Goal: Task Accomplishment & Management: Use online tool/utility

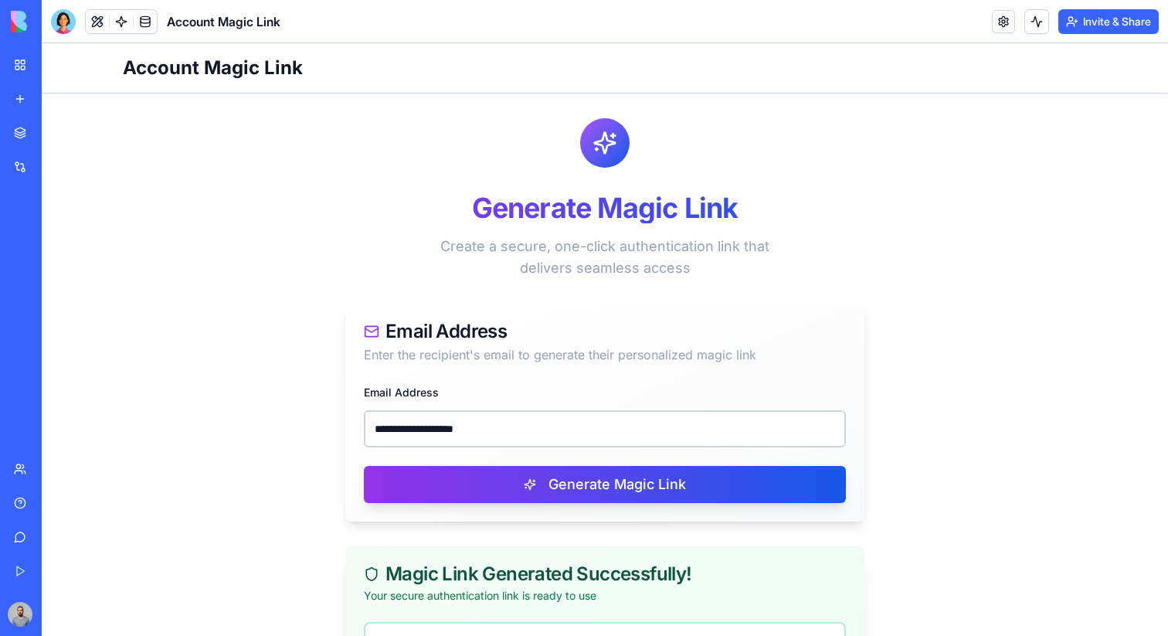
scroll to position [148, 0]
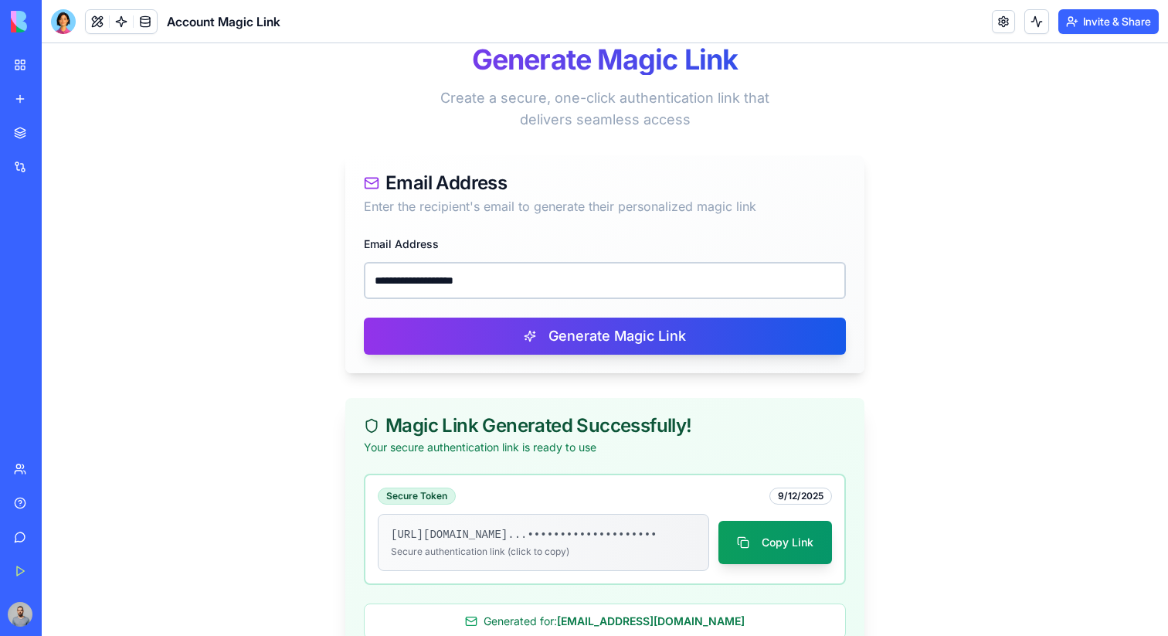
click at [57, 280] on div "SEO Keyword Research Pro" at bounding box center [35, 274] width 43 height 15
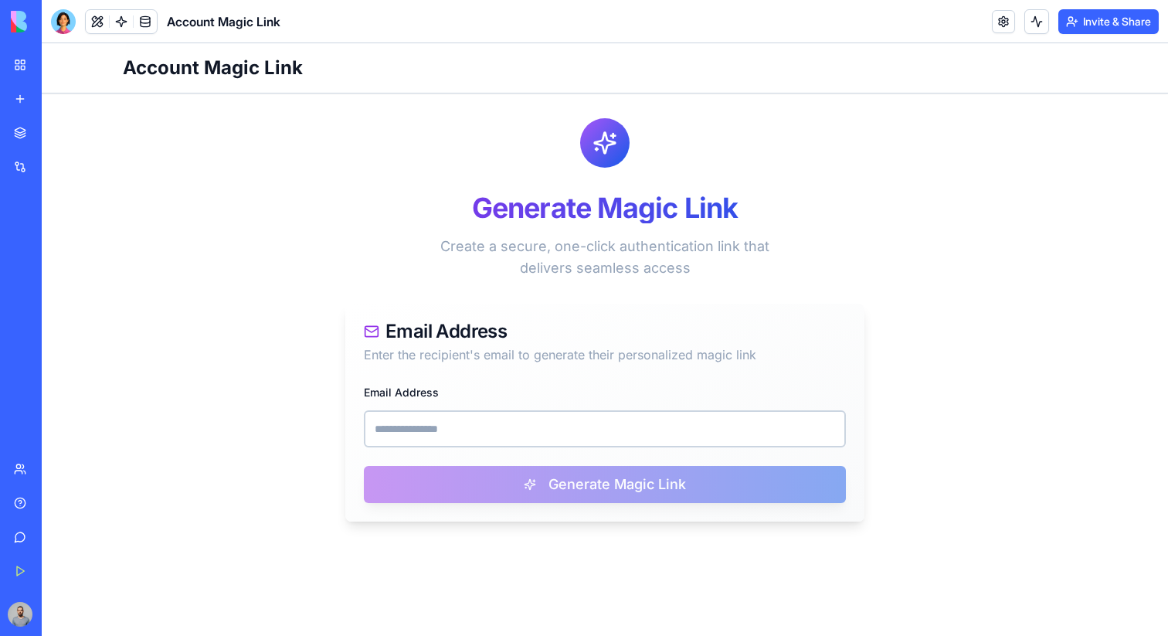
click at [57, 267] on div "SEO Keyword Research Pro" at bounding box center [35, 274] width 43 height 15
click at [57, 308] on div "SEO Keyword Research Pro" at bounding box center [35, 308] width 43 height 15
click at [57, 245] on div "New App" at bounding box center [35, 240] width 43 height 15
click at [66, 86] on link "New app" at bounding box center [36, 98] width 62 height 31
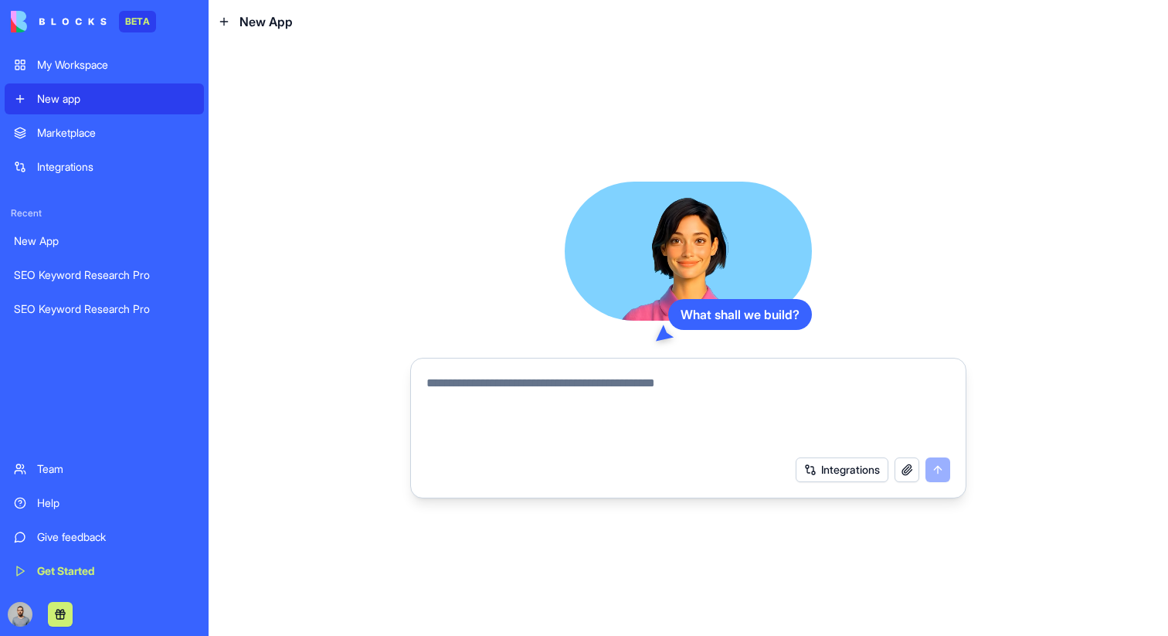
click at [521, 397] on textarea at bounding box center [688, 411] width 524 height 74
click at [822, 458] on button "Integrations" at bounding box center [842, 469] width 93 height 25
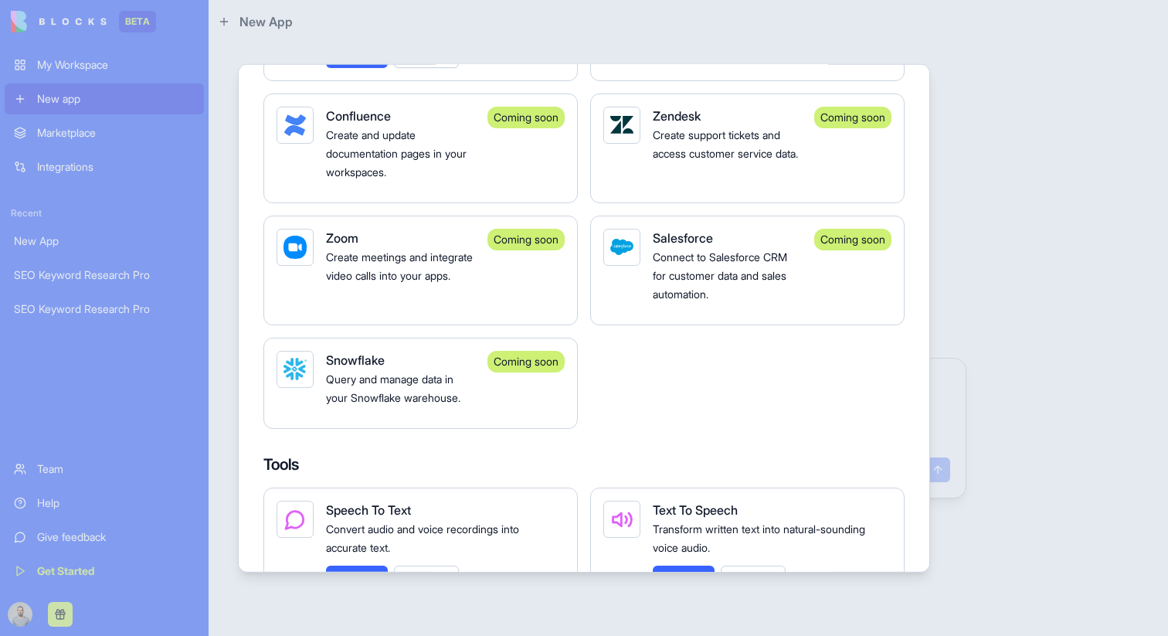
scroll to position [1308, 0]
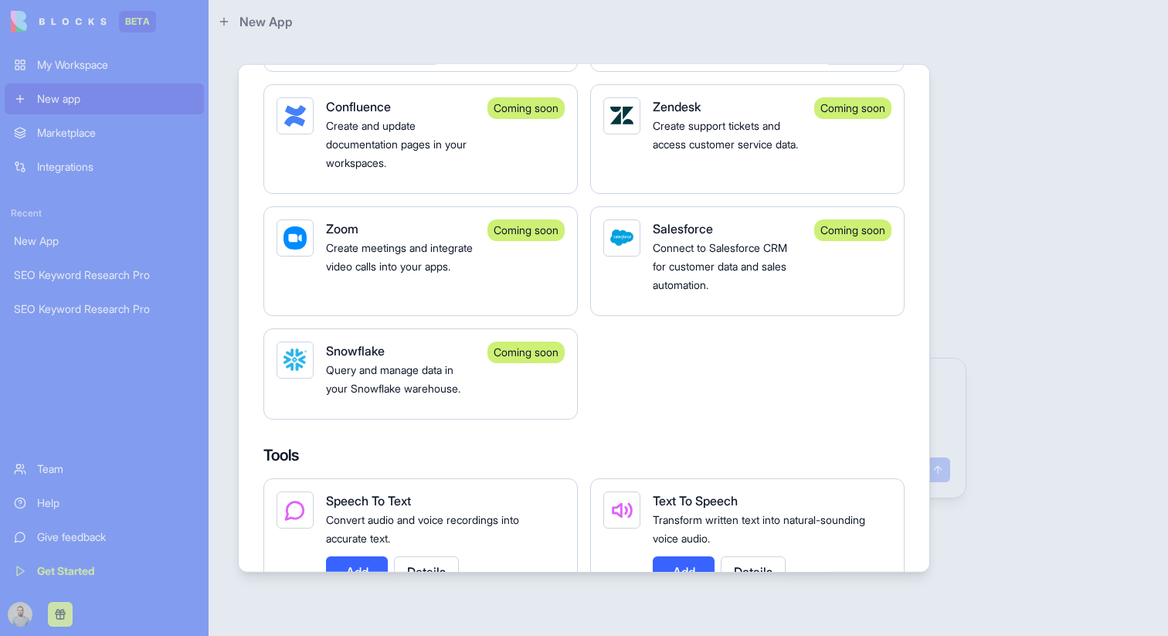
click at [543, 362] on div "Coming soon" at bounding box center [525, 352] width 77 height 22
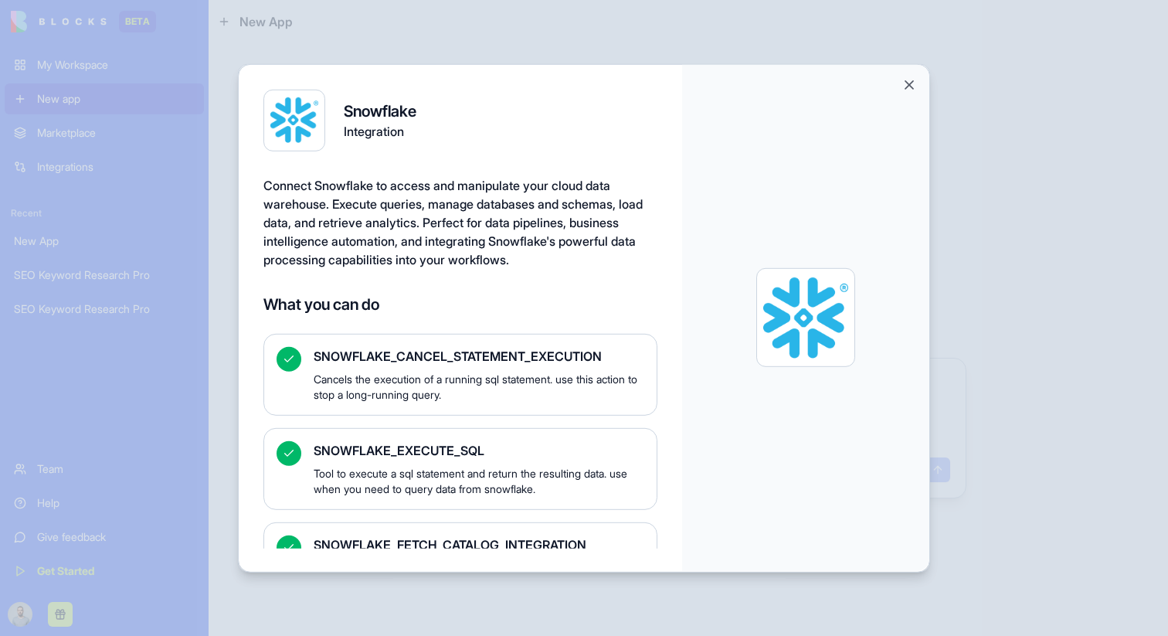
click at [907, 82] on button "Close" at bounding box center [908, 83] width 15 height 15
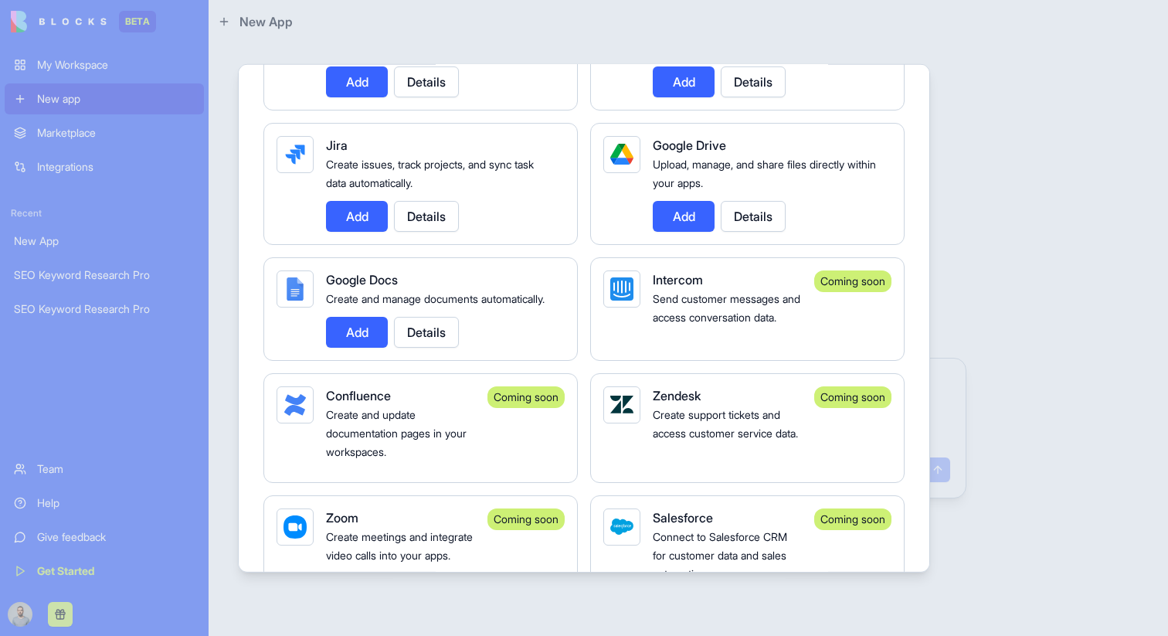
scroll to position [975, 0]
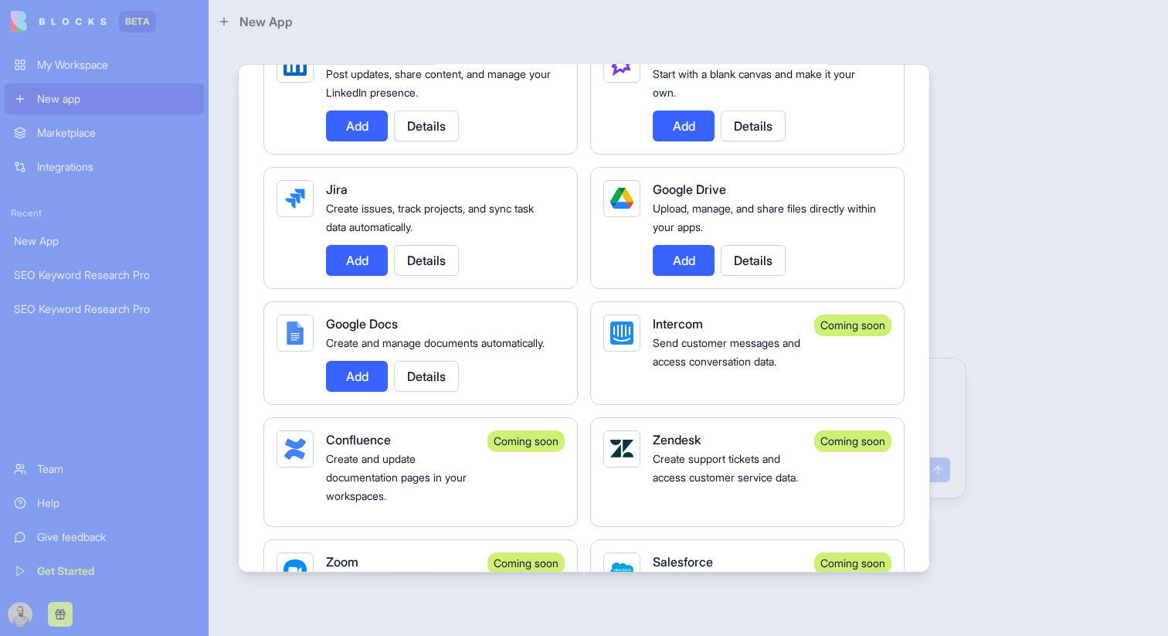
click at [736, 183] on div "Google Drive" at bounding box center [766, 188] width 226 height 19
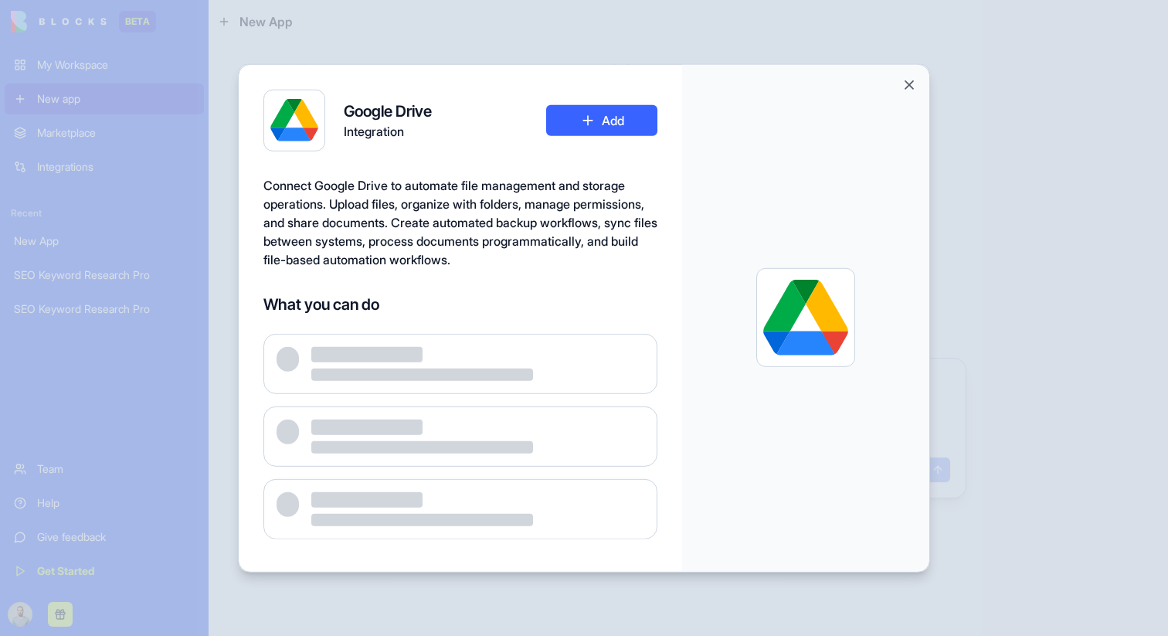
click at [613, 126] on button "Add" at bounding box center [601, 119] width 111 height 31
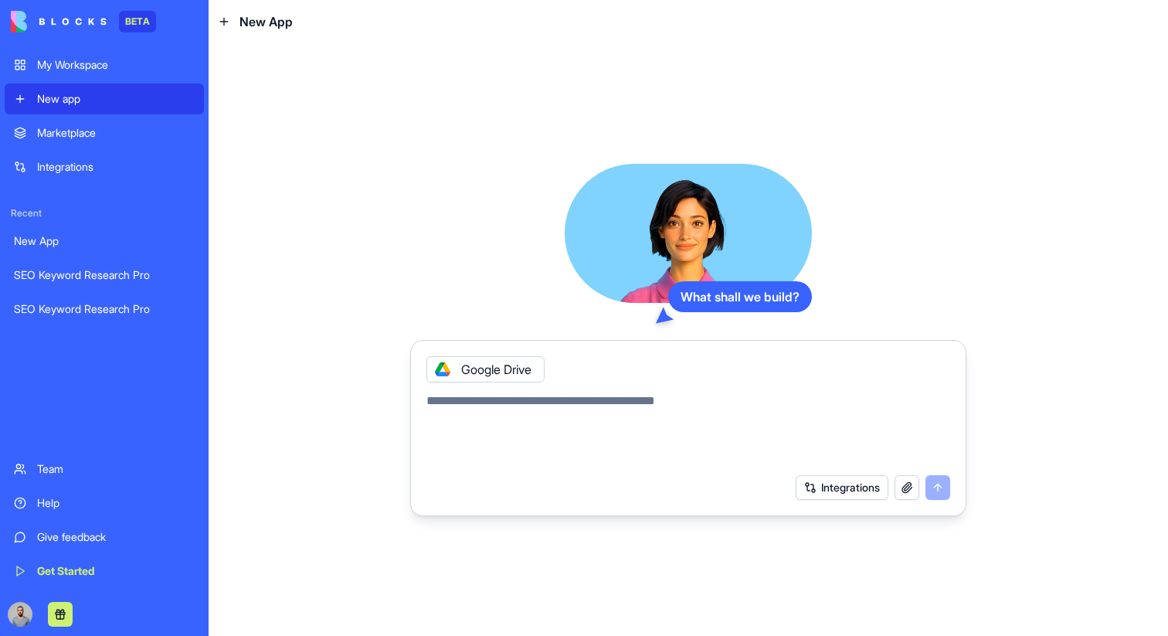
click at [441, 372] on icon at bounding box center [442, 369] width 12 height 12
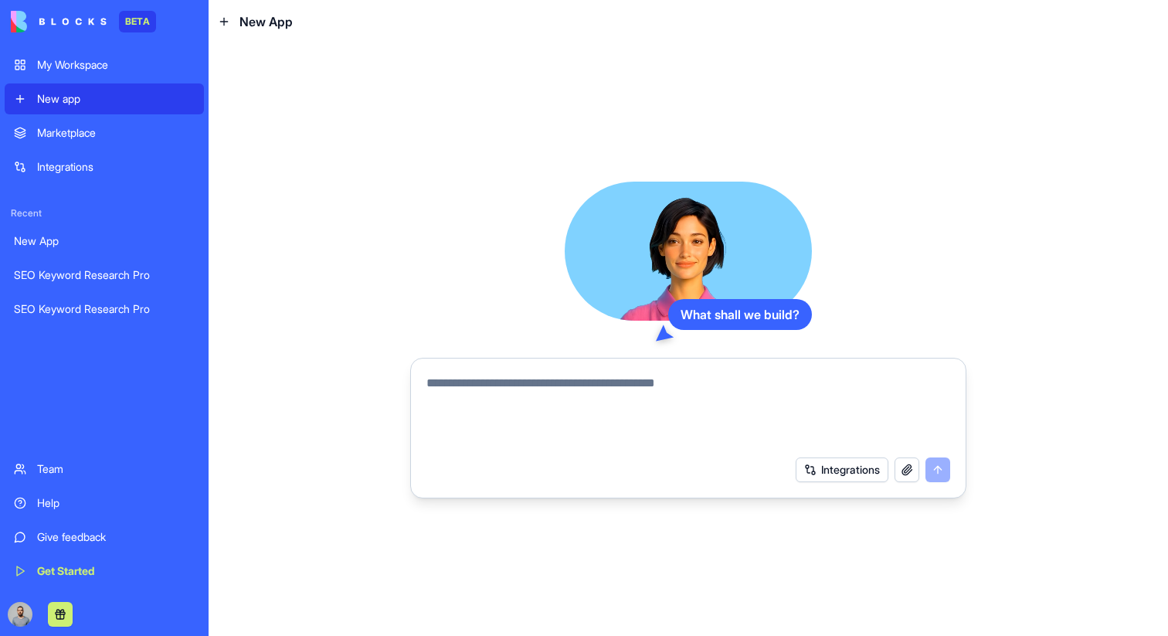
click at [343, 270] on div "What shall we build? Integrations" at bounding box center [688, 339] width 959 height 592
click at [134, 242] on div "New App" at bounding box center [104, 240] width 181 height 15
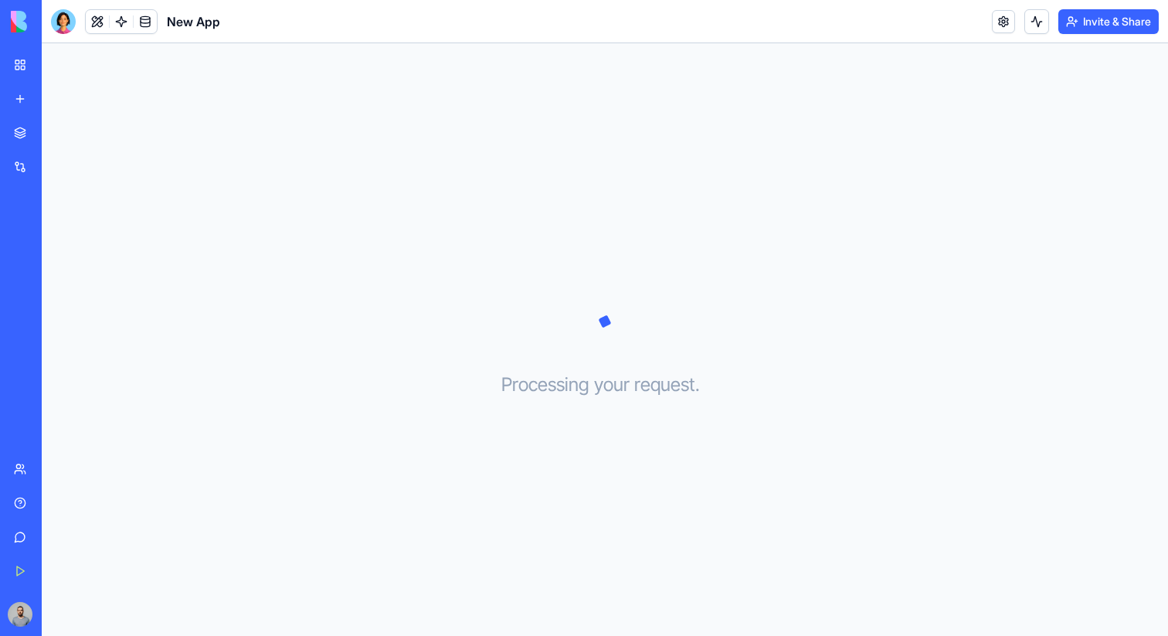
click at [57, 280] on div "SEO Keyword Research Pro" at bounding box center [35, 274] width 43 height 15
click at [57, 275] on div "SEO Keyword Research Pro" at bounding box center [35, 274] width 43 height 15
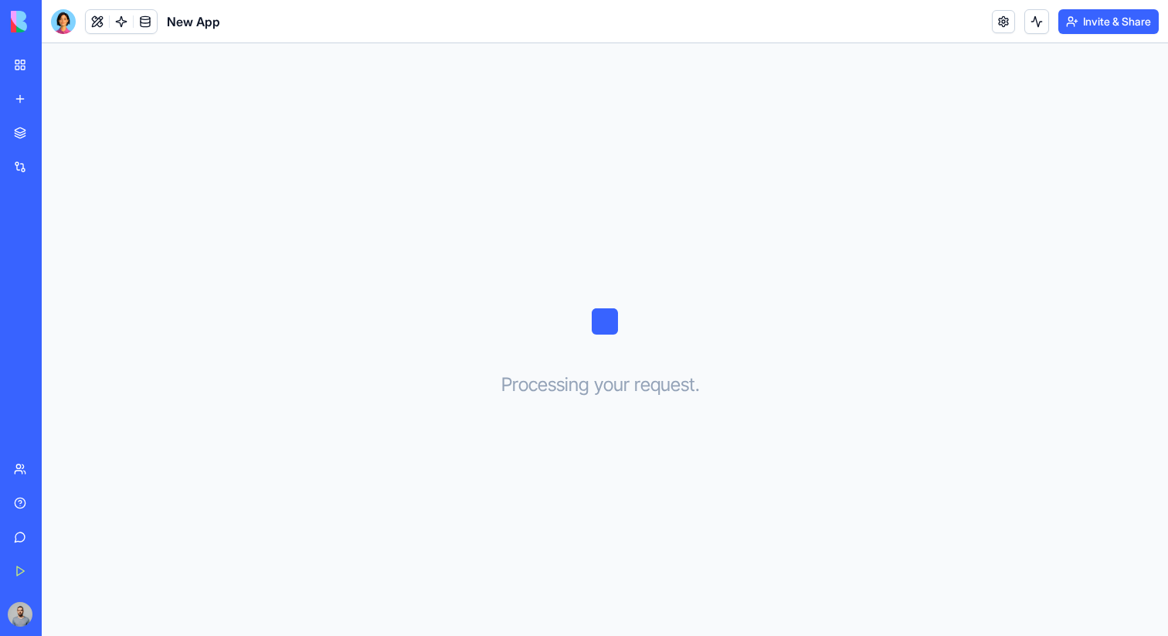
click at [57, 302] on div "SEO Keyword Research Pro" at bounding box center [35, 308] width 43 height 15
click at [57, 274] on div "SEO Keyword Research Pro" at bounding box center [35, 274] width 43 height 15
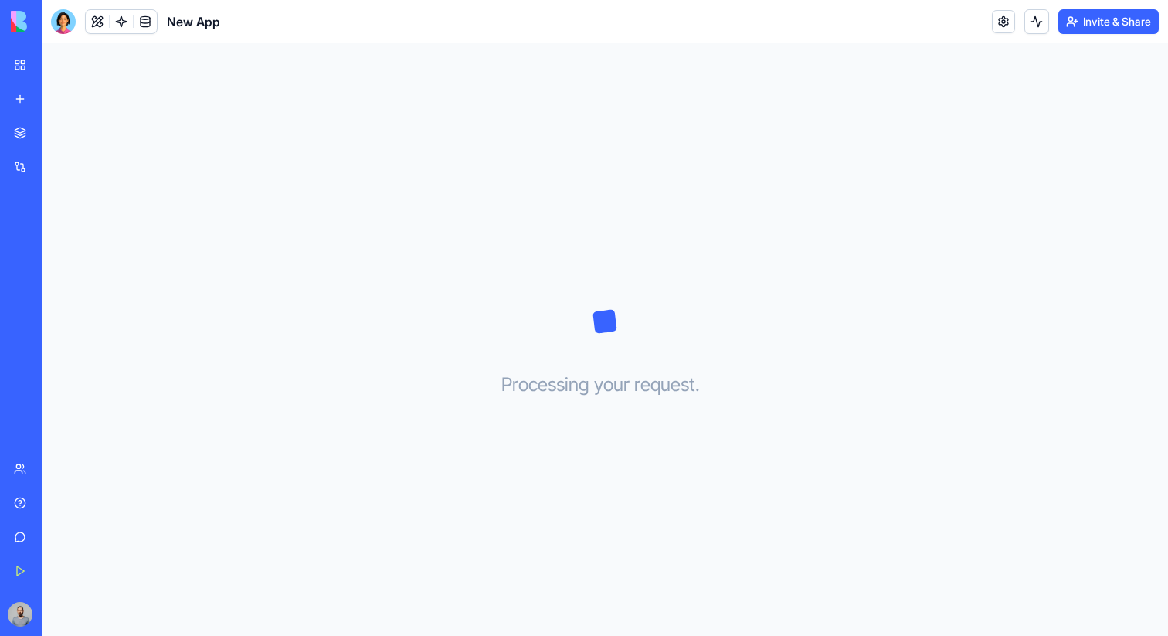
click at [57, 273] on div "SEO Keyword Research Pro" at bounding box center [35, 274] width 43 height 15
click at [37, 290] on div "New App SEO Keyword Research Pro SEO Keyword Research Pro" at bounding box center [21, 275] width 32 height 99
click at [66, 285] on link "SEO Keyword Research Pro" at bounding box center [36, 275] width 62 height 31
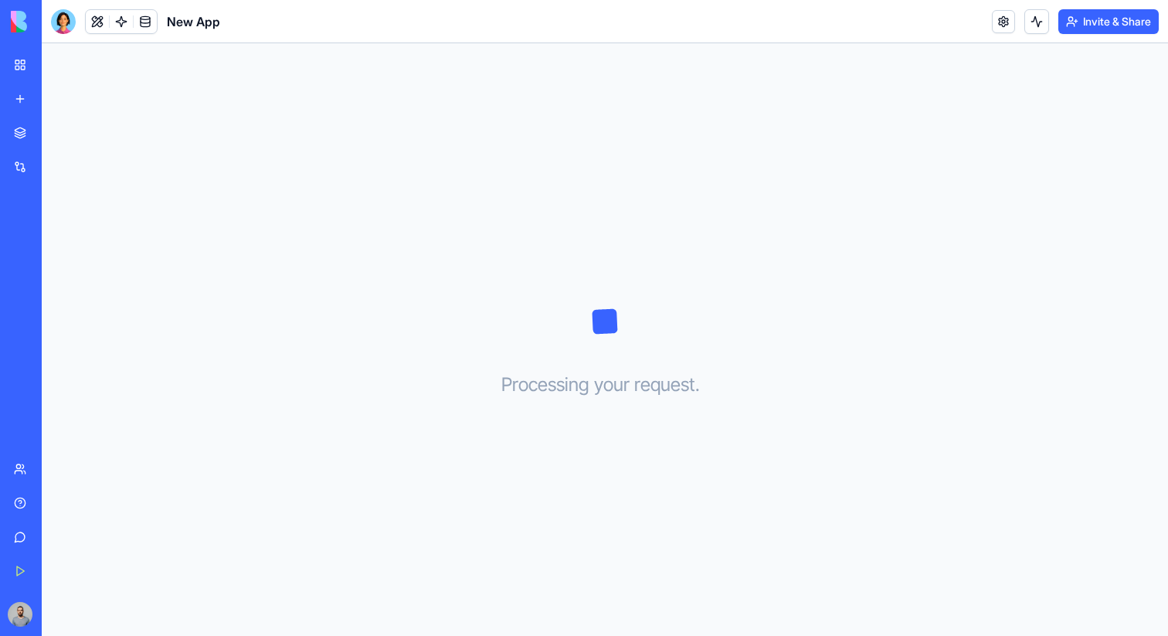
click at [66, 285] on link "SEO Keyword Research Pro" at bounding box center [36, 275] width 62 height 31
click at [57, 311] on div "SEO Keyword Research Pro" at bounding box center [35, 308] width 43 height 15
click at [66, 176] on link "Integrations" at bounding box center [36, 166] width 62 height 31
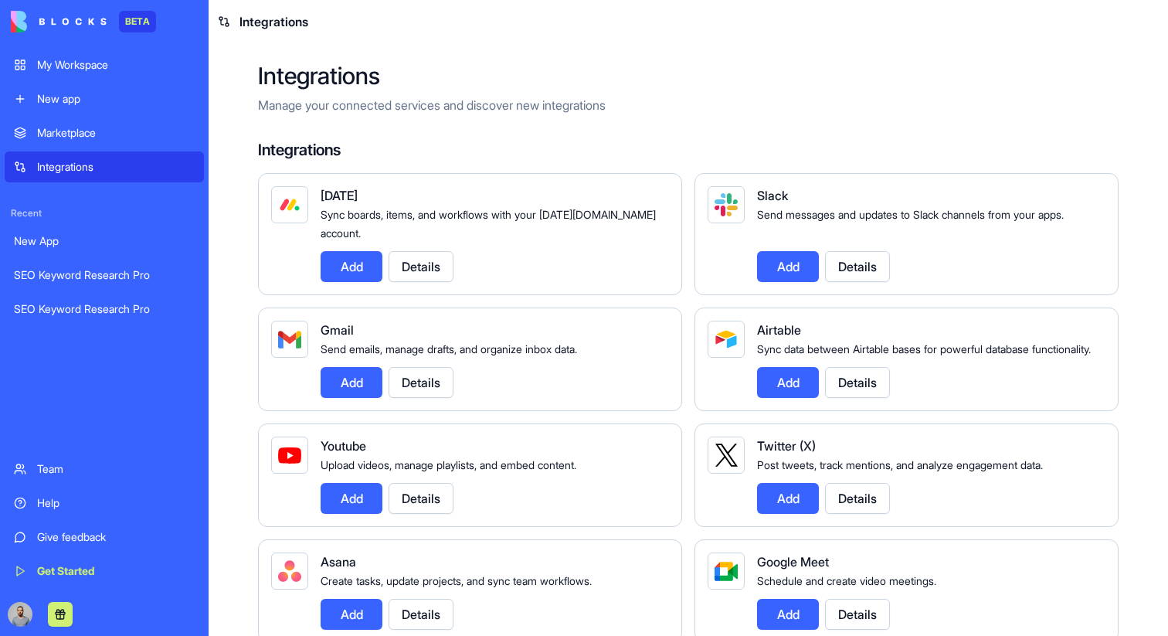
click at [133, 131] on div "Marketplace" at bounding box center [116, 132] width 158 height 15
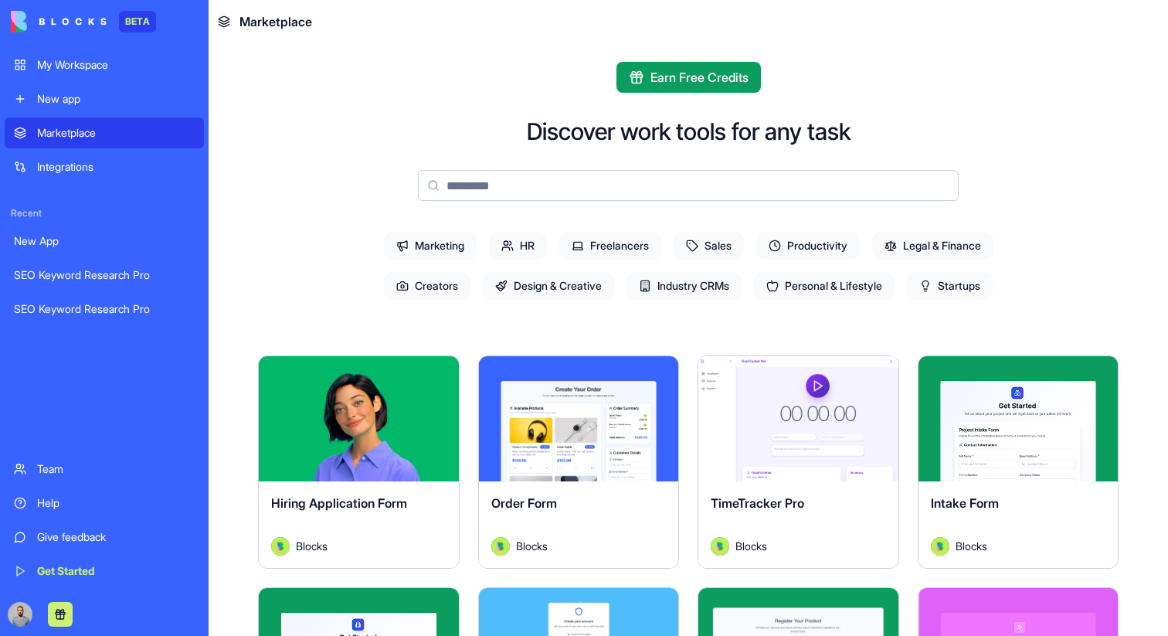
click at [138, 103] on div "New app" at bounding box center [116, 98] width 158 height 15
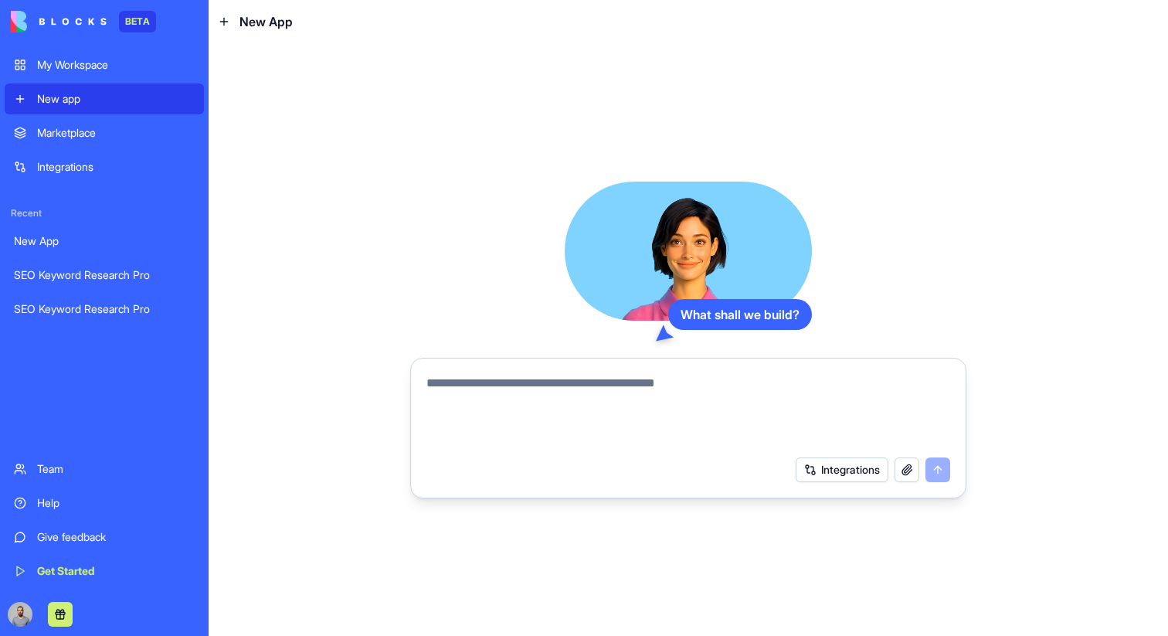
click at [120, 248] on div "New App" at bounding box center [104, 240] width 181 height 15
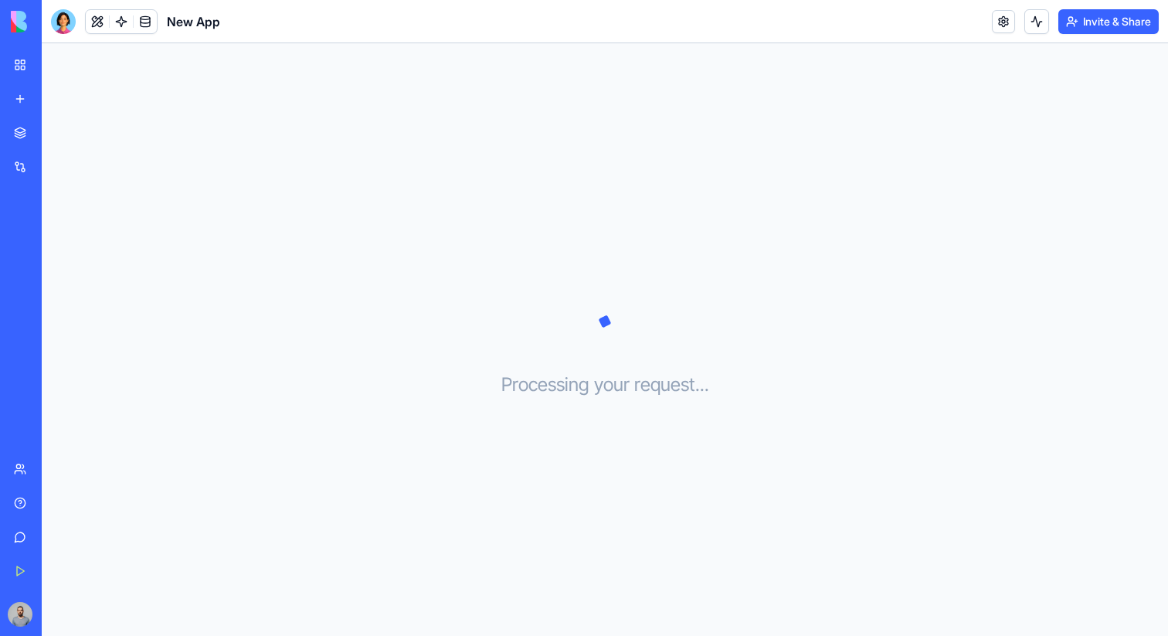
click at [66, 157] on link "Integrations" at bounding box center [36, 166] width 62 height 31
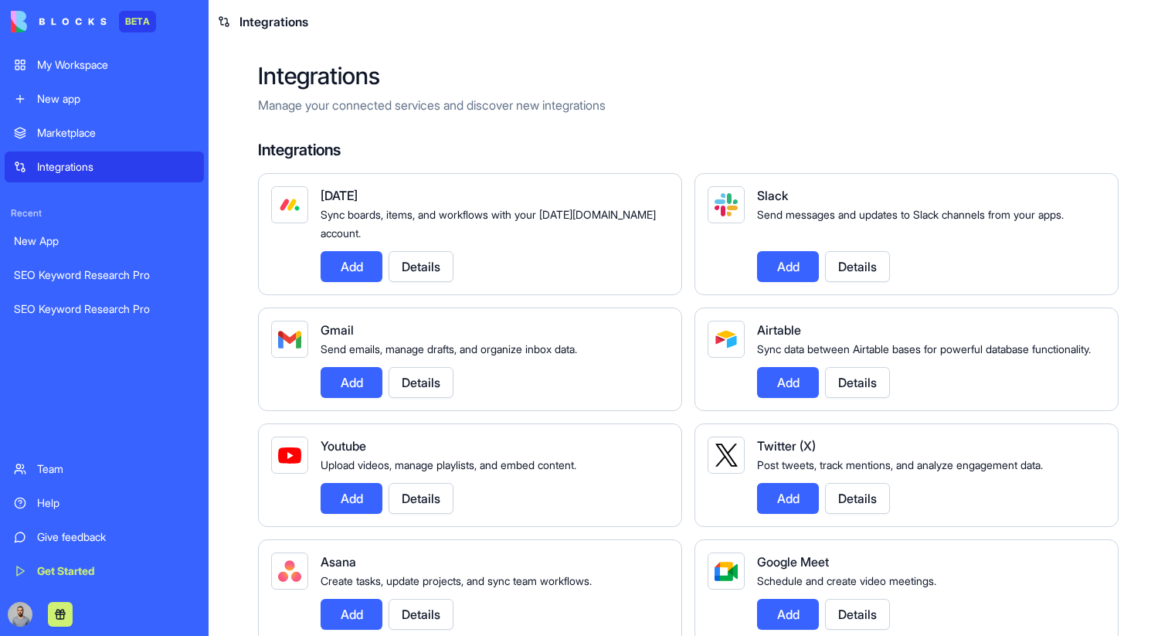
click at [134, 280] on div "SEO Keyword Research Pro" at bounding box center [104, 274] width 181 height 15
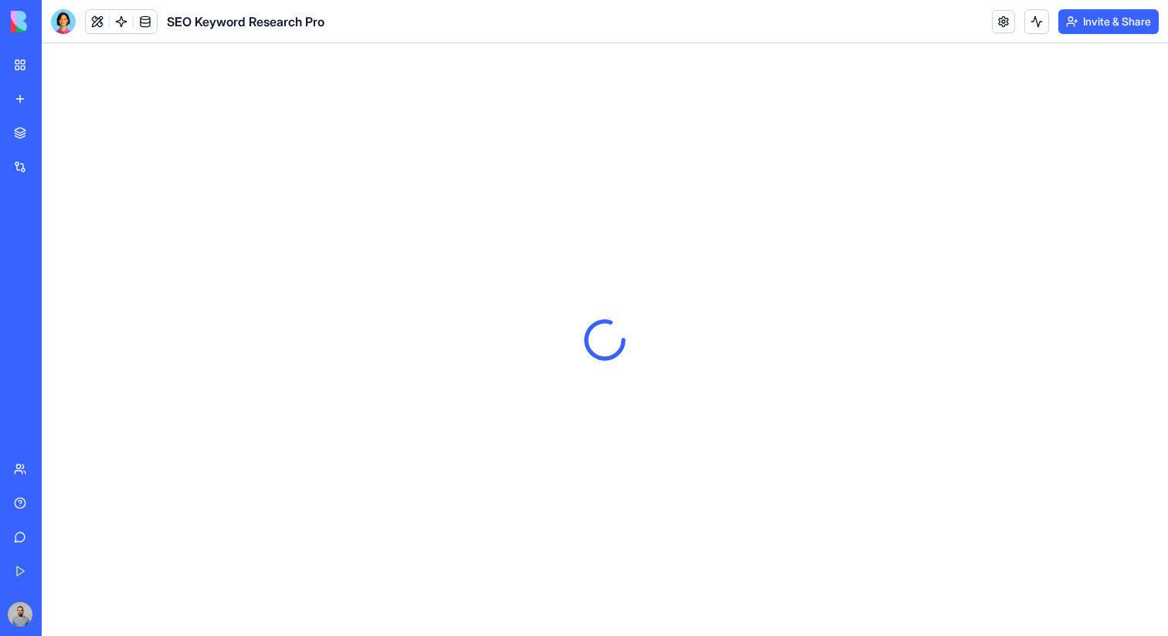
click at [57, 161] on div "Integrations" at bounding box center [47, 166] width 20 height 15
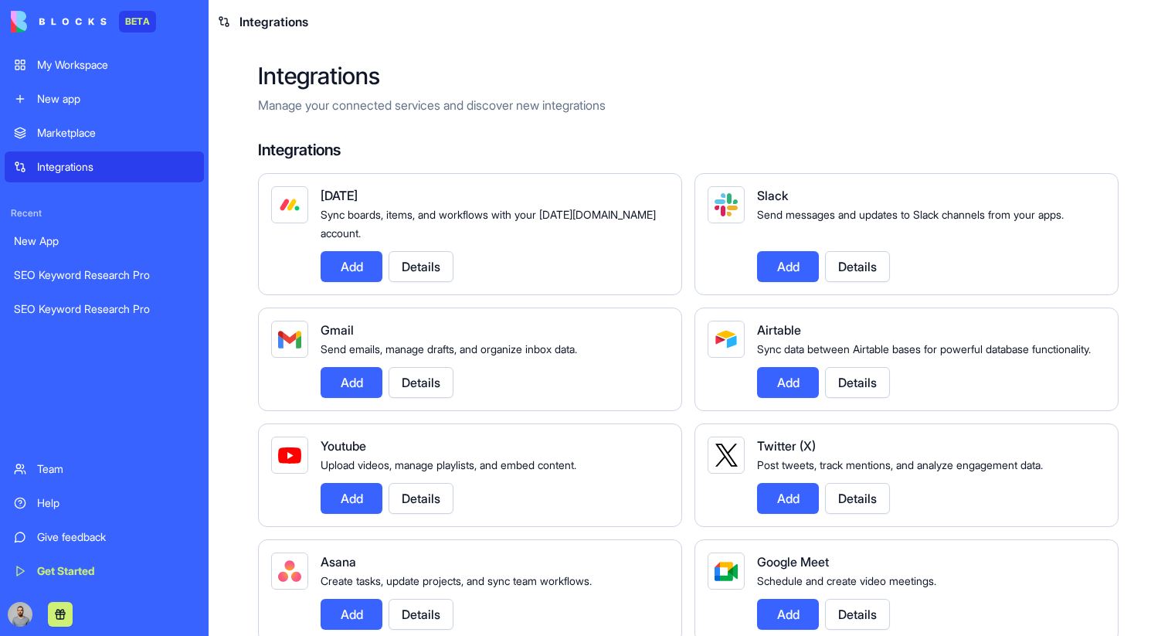
click at [102, 317] on link "SEO Keyword Research Pro" at bounding box center [104, 309] width 199 height 31
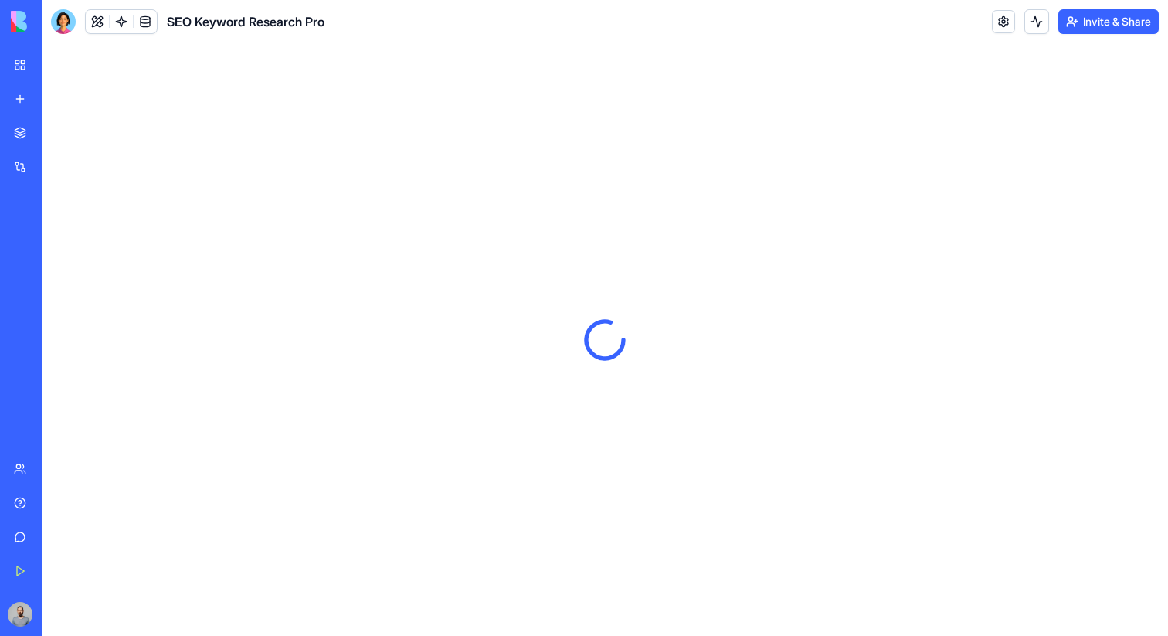
click at [57, 273] on div "SEO Keyword Research Pro" at bounding box center [35, 274] width 43 height 15
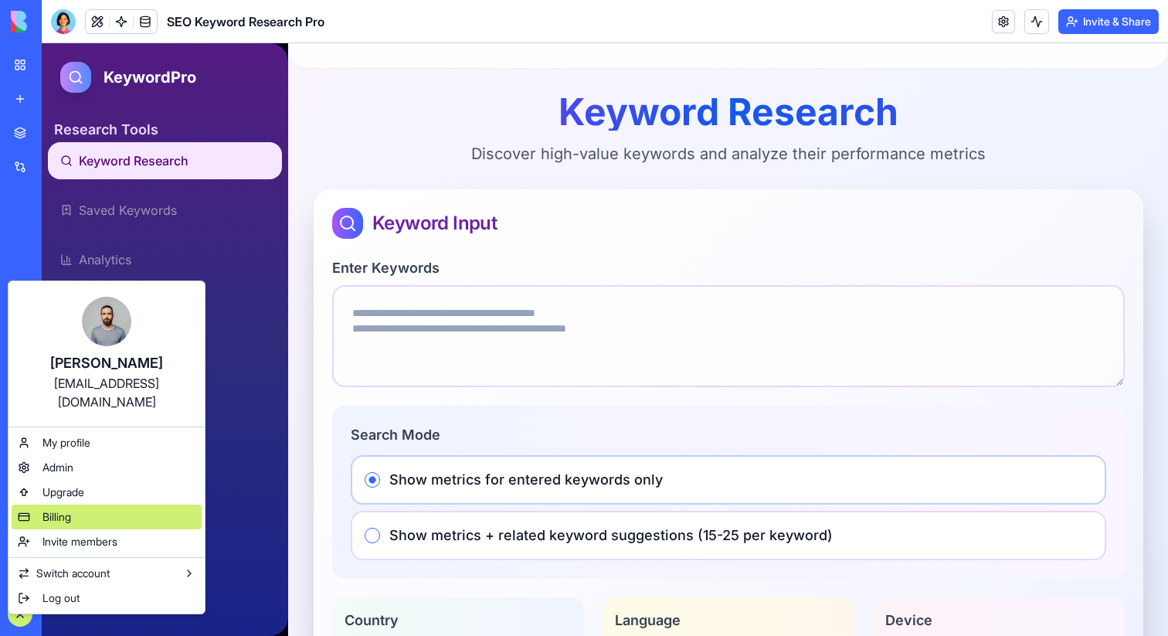
click at [104, 504] on div "Billing" at bounding box center [107, 516] width 190 height 25
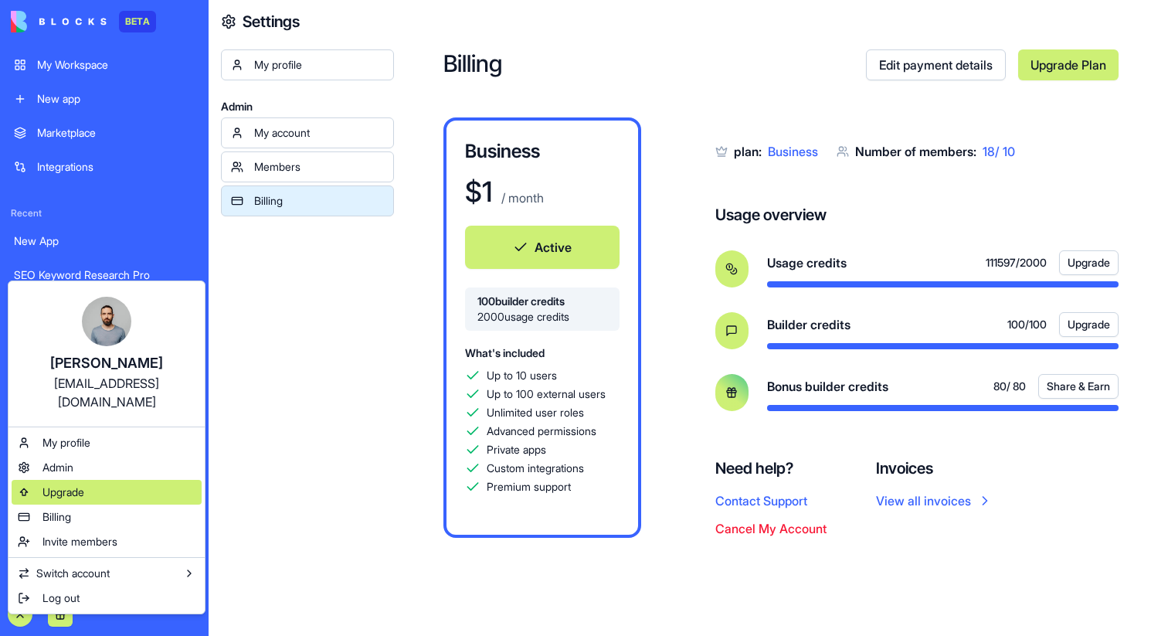
click at [85, 483] on div "Upgrade" at bounding box center [107, 492] width 190 height 25
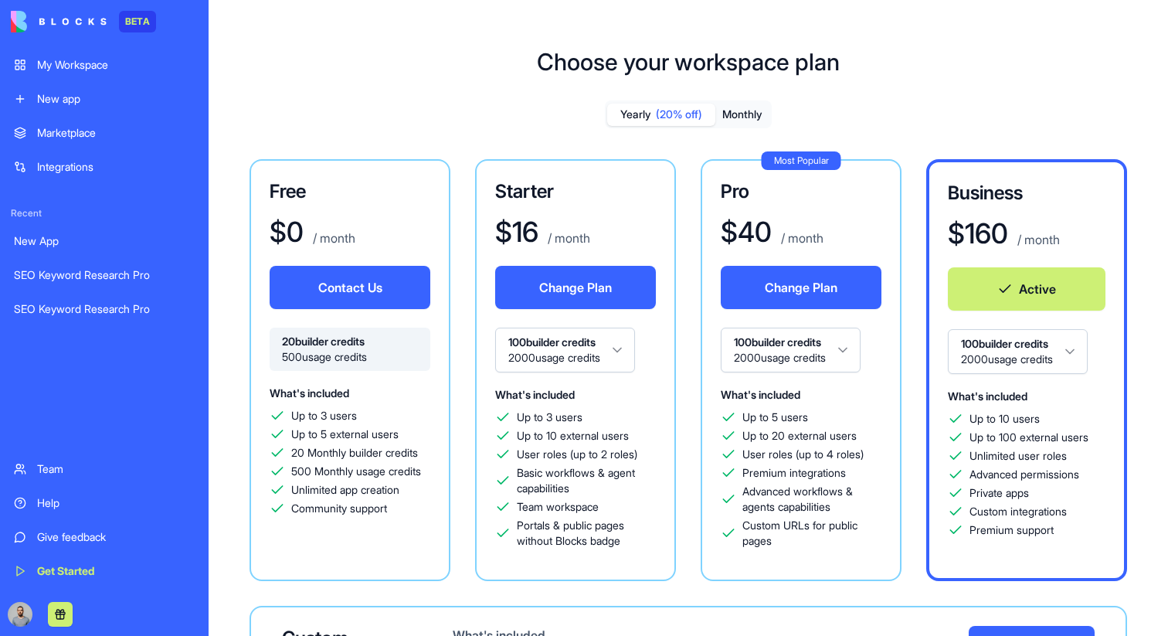
click at [124, 277] on div "SEO Keyword Research Pro" at bounding box center [104, 274] width 181 height 15
click at [102, 298] on link "SEO Keyword Research Pro" at bounding box center [104, 309] width 199 height 31
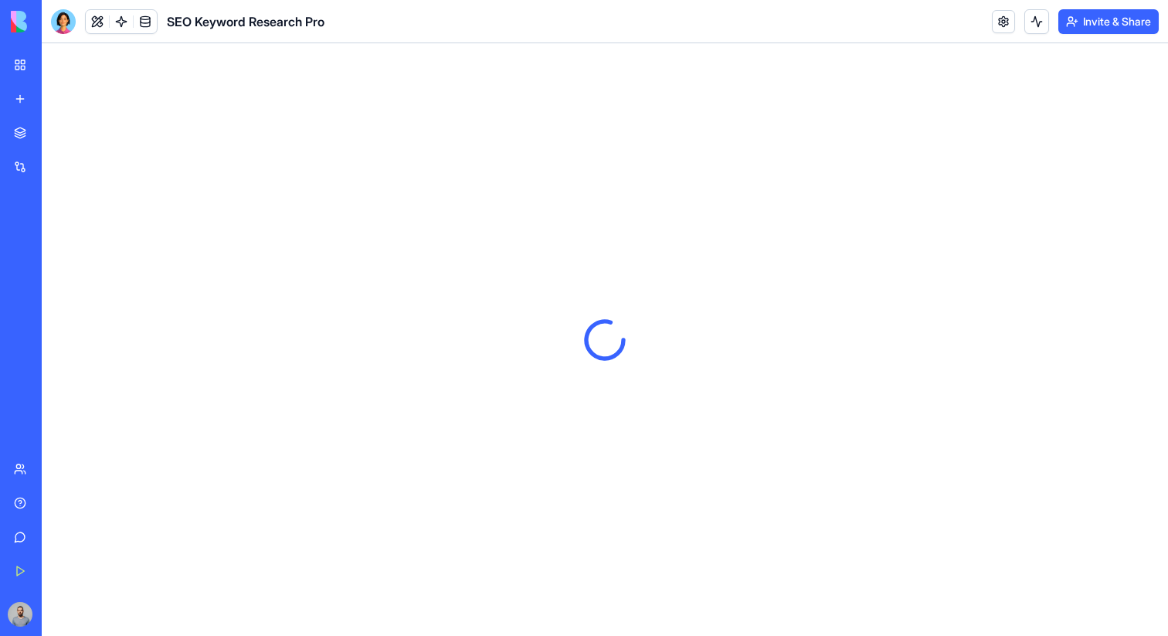
click at [57, 268] on div "SEO Keyword Research Pro" at bounding box center [35, 274] width 43 height 15
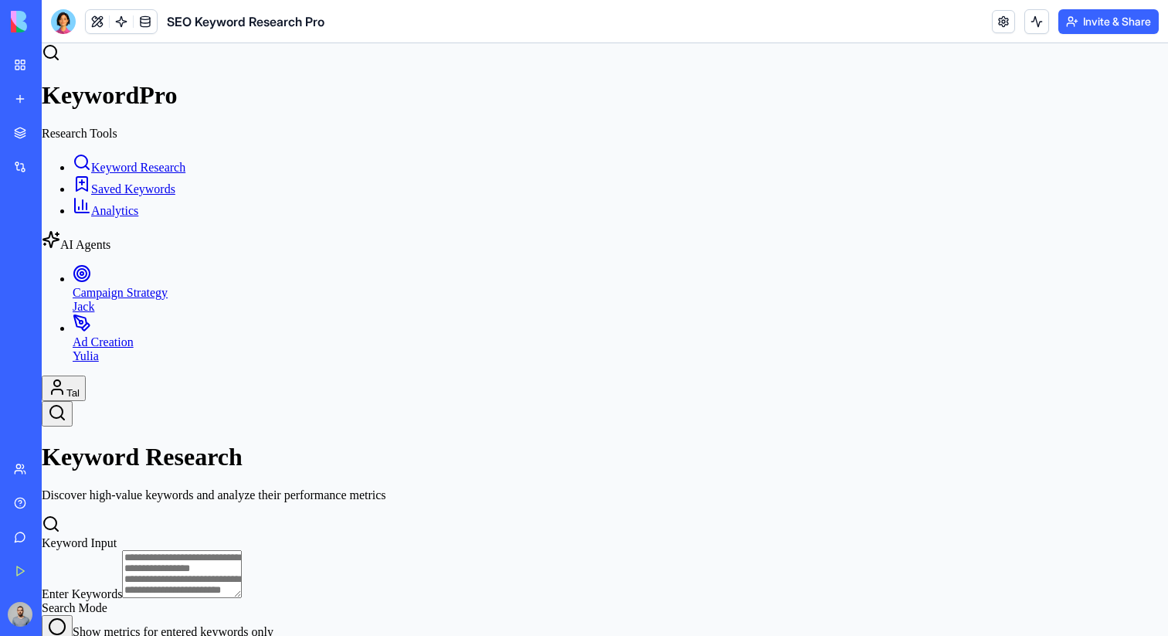
click at [57, 245] on div "New App" at bounding box center [35, 240] width 43 height 15
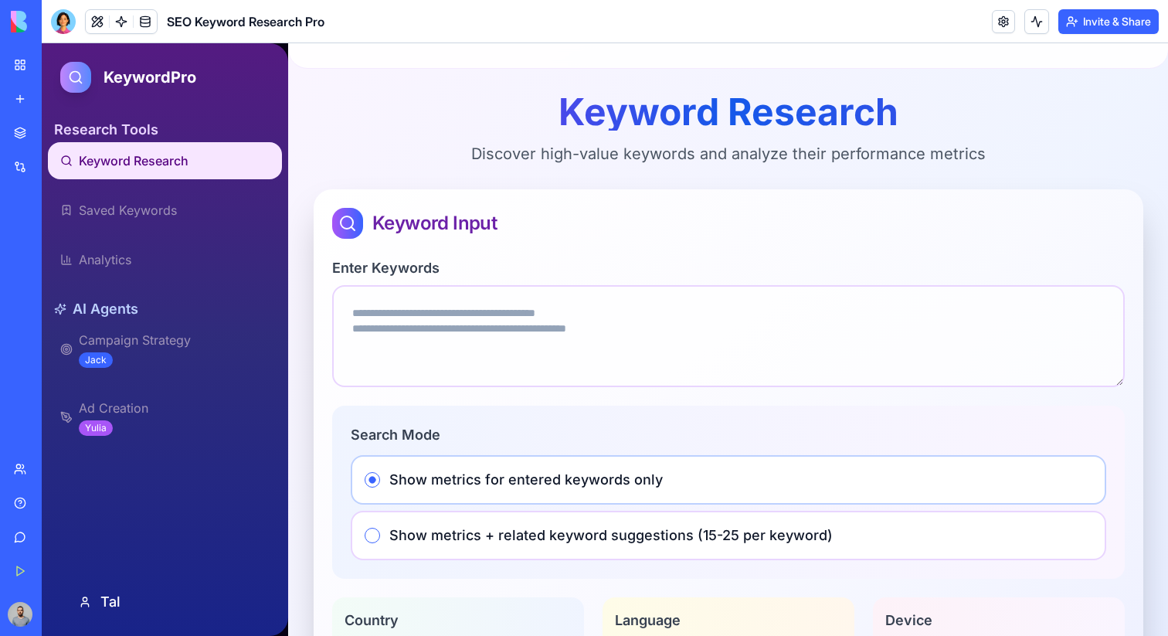
click at [57, 275] on div "SEO Keyword Research Pro" at bounding box center [35, 274] width 43 height 15
click at [57, 273] on div "SEO Keyword Research Pro" at bounding box center [35, 274] width 43 height 15
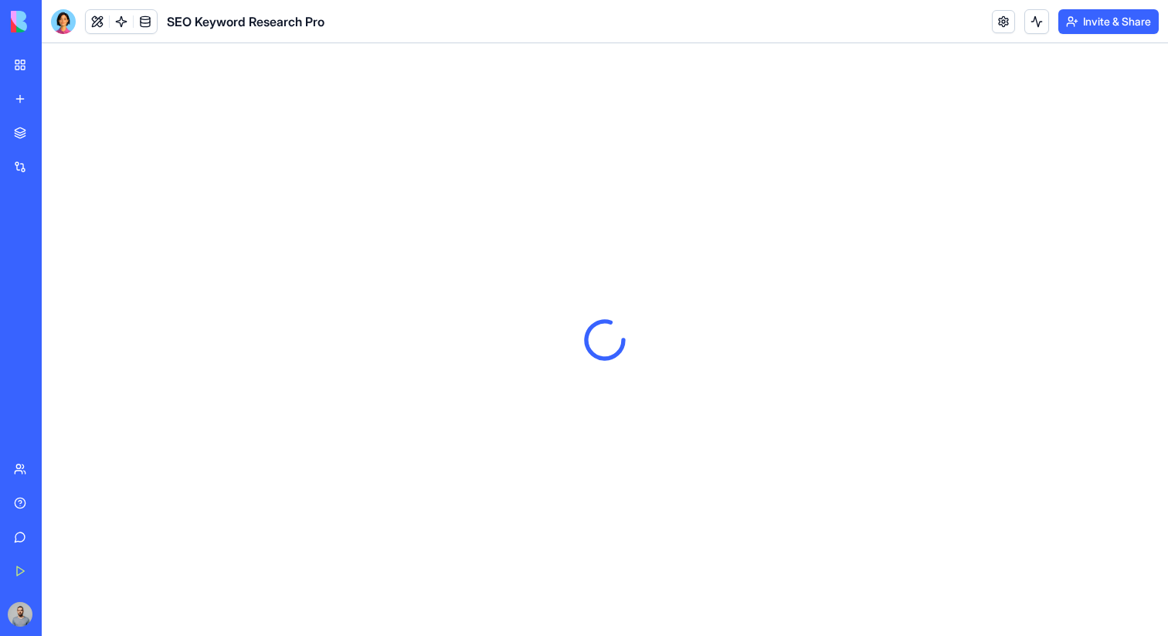
click at [57, 239] on div "New App" at bounding box center [35, 240] width 43 height 15
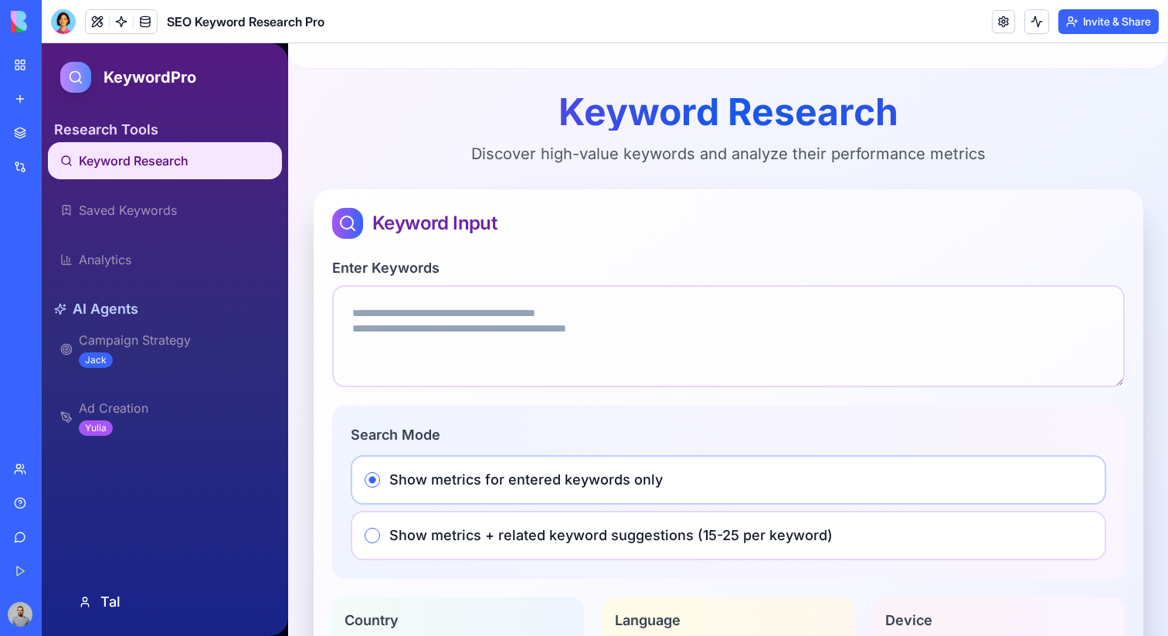
click at [57, 242] on div "New App" at bounding box center [35, 240] width 43 height 15
click at [57, 235] on div "New App" at bounding box center [35, 240] width 43 height 15
click at [57, 277] on div "SEO Keyword Research Pro" at bounding box center [35, 274] width 43 height 15
click at [57, 233] on div "New App" at bounding box center [35, 240] width 43 height 15
click at [37, 484] on div "Team Help Give feedback Get Started" at bounding box center [21, 519] width 32 height 133
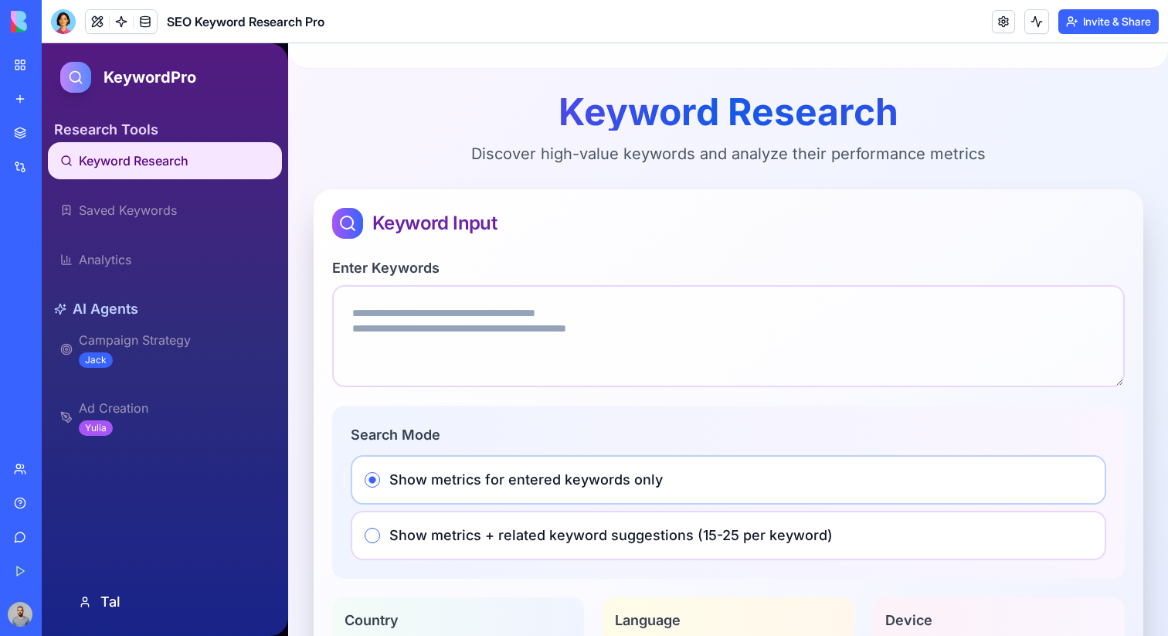
click at [57, 470] on div "Team" at bounding box center [47, 468] width 20 height 15
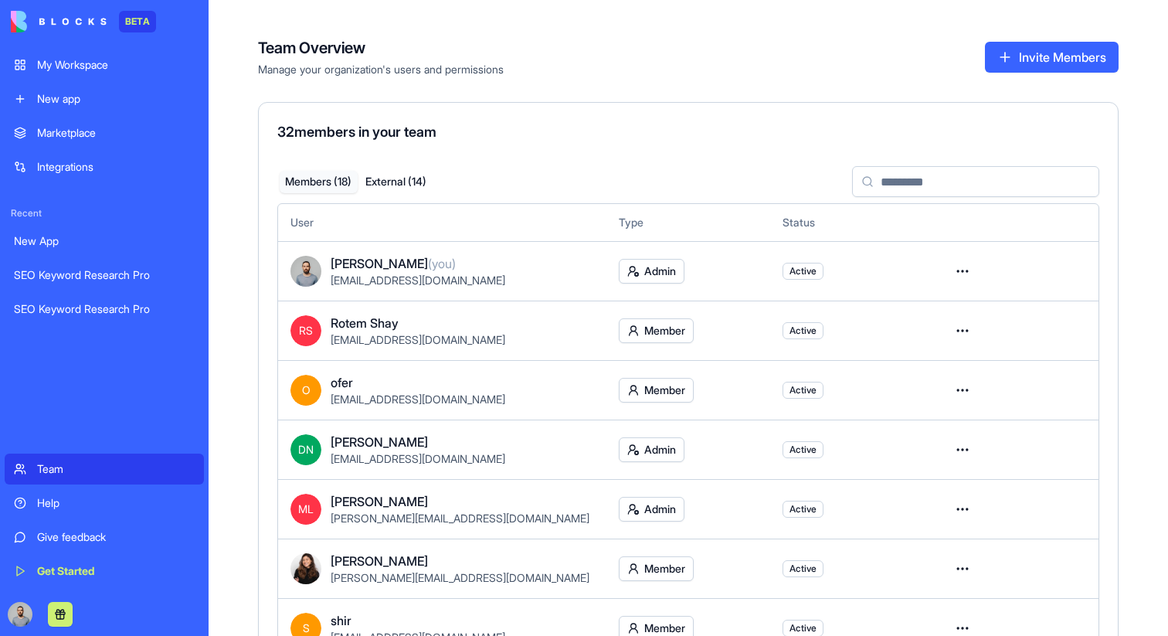
click at [80, 239] on div "New App" at bounding box center [104, 240] width 181 height 15
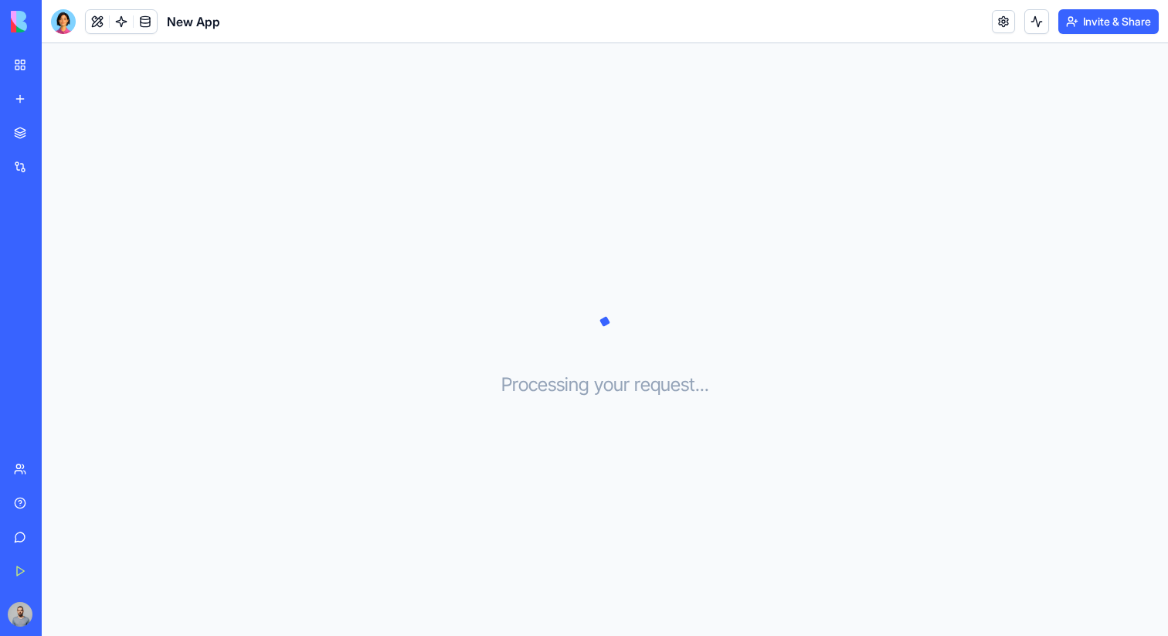
click at [57, 279] on div "SEO Keyword Research Pro" at bounding box center [35, 274] width 43 height 15
click at [57, 308] on div "SEO Keyword Research Pro" at bounding box center [35, 308] width 43 height 15
click at [57, 282] on div "SEO Keyword Research Pro" at bounding box center [35, 274] width 43 height 15
click at [57, 311] on div "SEO Keyword Research Pro" at bounding box center [35, 308] width 43 height 15
click at [57, 272] on div "SEO Keyword Research Pro" at bounding box center [35, 274] width 43 height 15
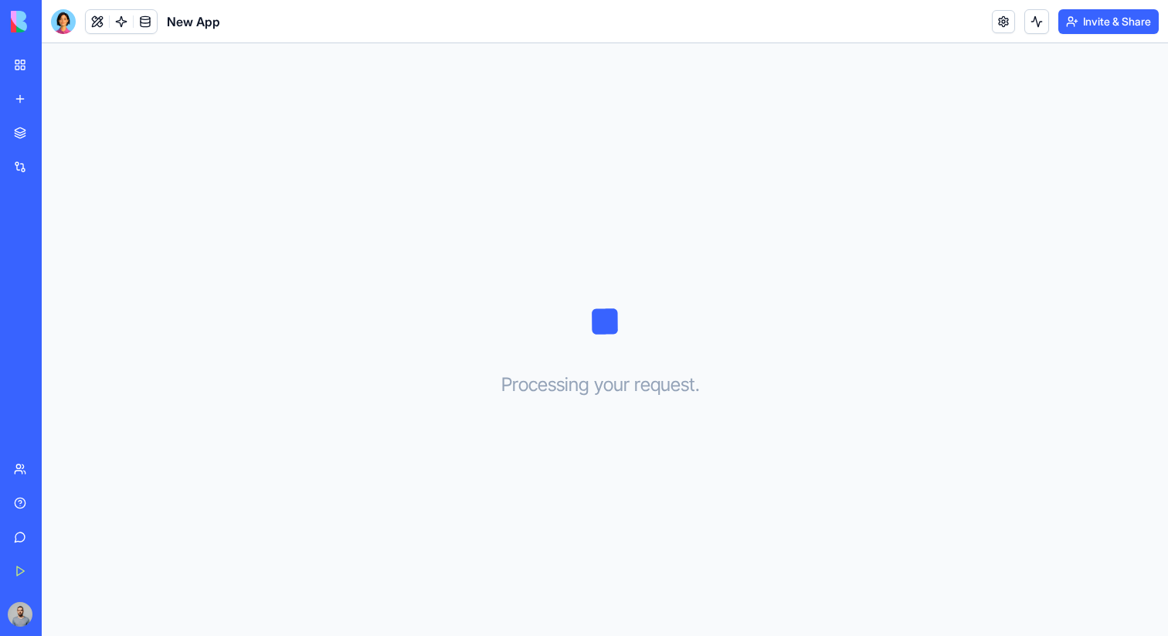
click at [66, 283] on link "SEO Keyword Research Pro" at bounding box center [36, 275] width 62 height 31
click at [66, 265] on link "SEO Keyword Research Pro" at bounding box center [36, 275] width 62 height 31
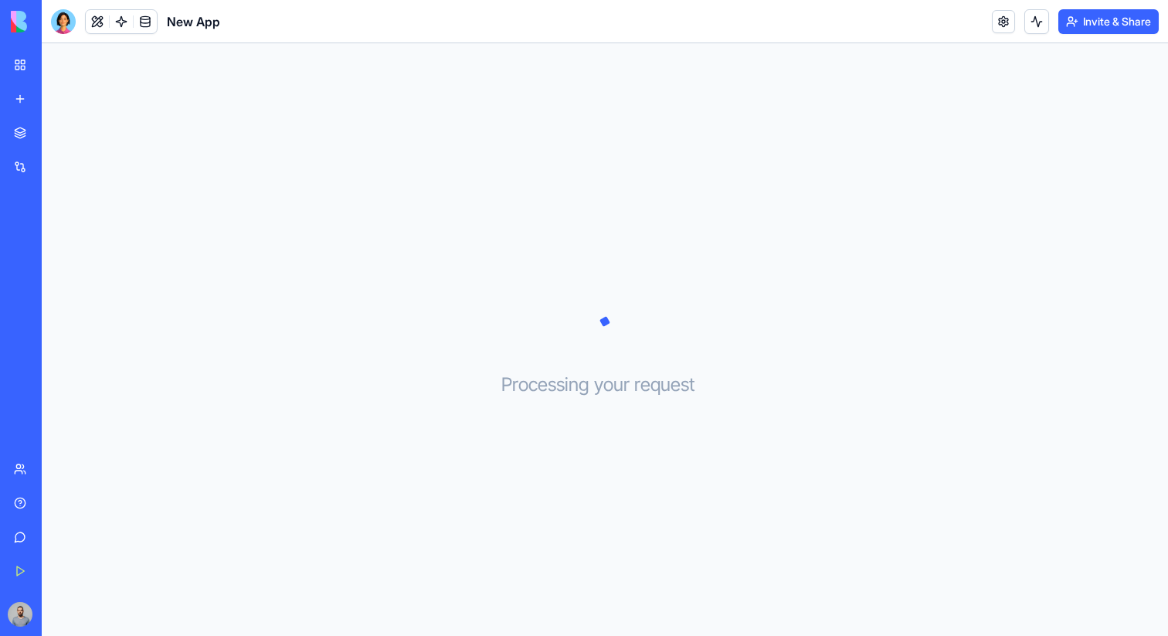
click at [57, 282] on div "SEO Keyword Research Pro" at bounding box center [35, 274] width 43 height 15
click at [57, 275] on div "SEO Keyword Research Pro" at bounding box center [35, 274] width 43 height 15
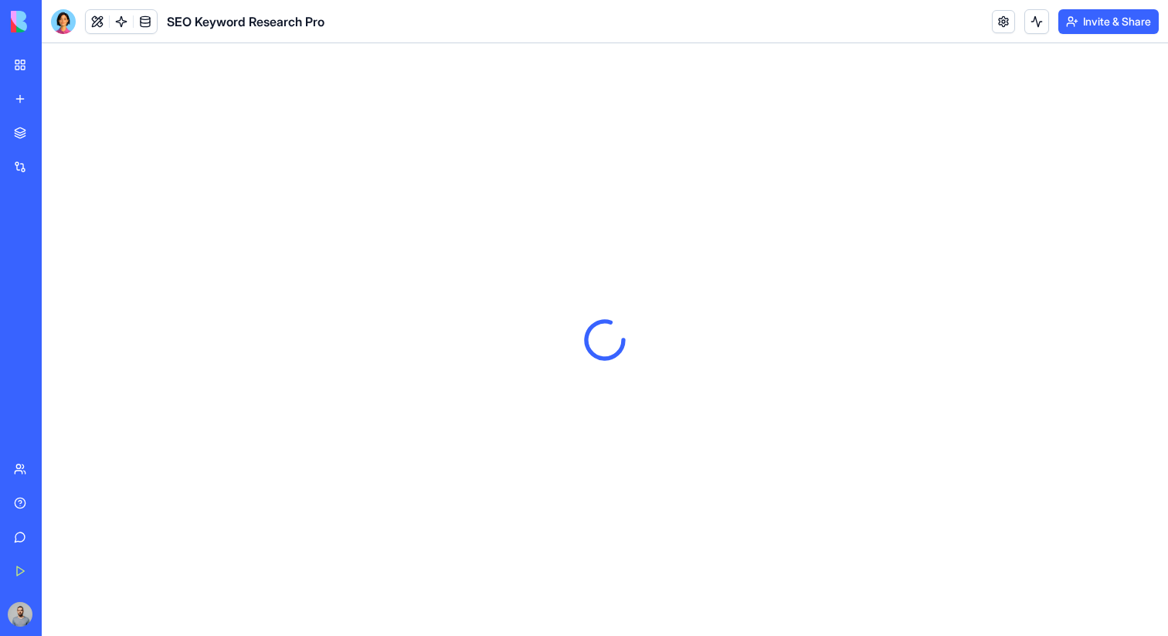
click at [57, 313] on div "SEO Keyword Research Pro" at bounding box center [35, 308] width 43 height 15
click at [66, 229] on link "New App" at bounding box center [36, 241] width 62 height 31
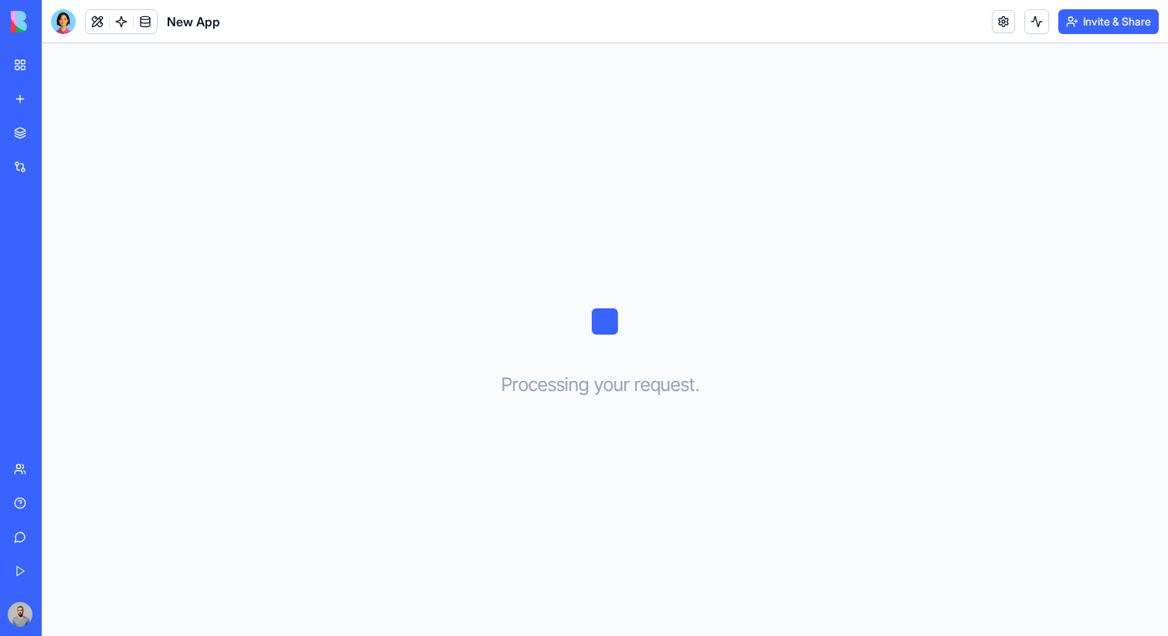
click at [57, 274] on div "SEO Keyword Research Pro" at bounding box center [35, 274] width 43 height 15
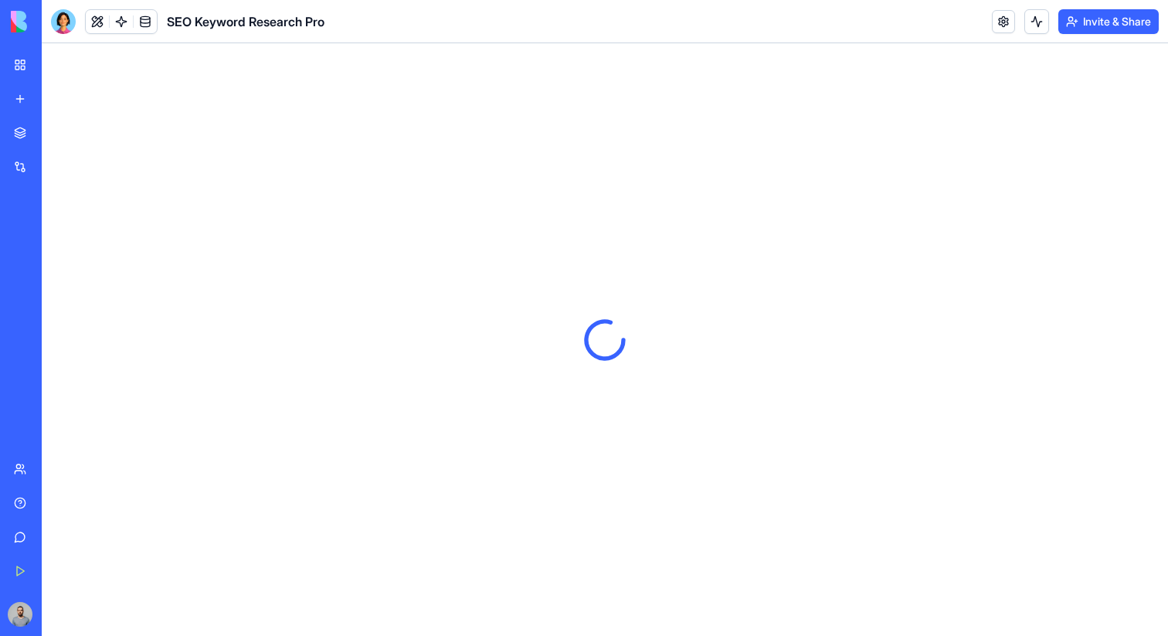
click at [57, 235] on div "New App" at bounding box center [35, 240] width 43 height 15
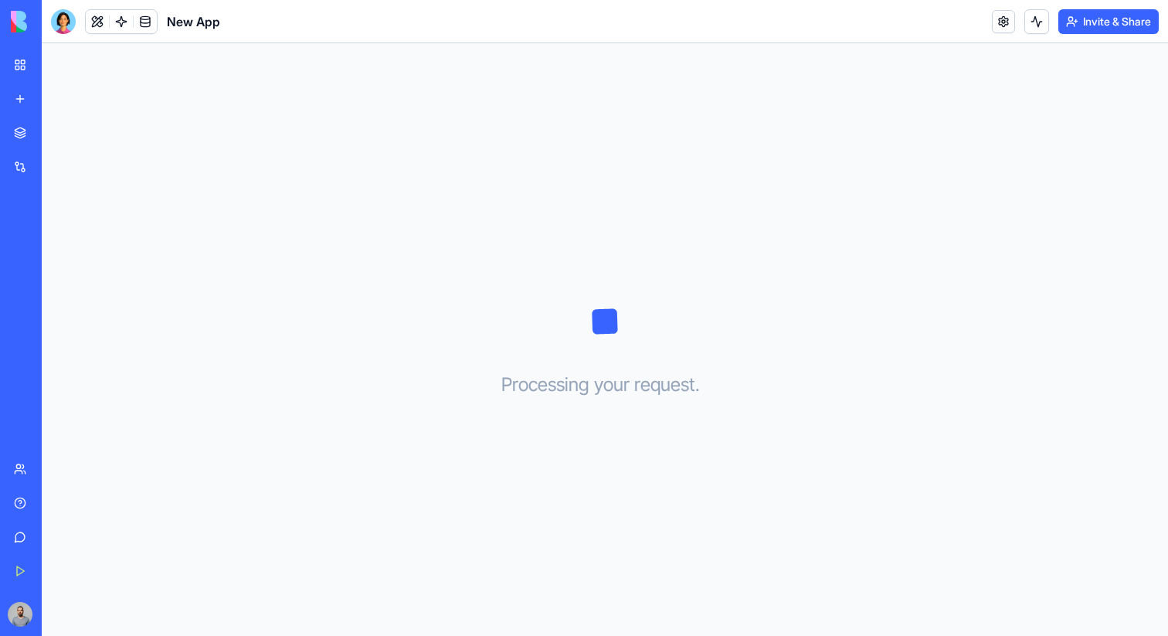
click at [57, 311] on div "SEO Keyword Research Pro" at bounding box center [35, 308] width 43 height 15
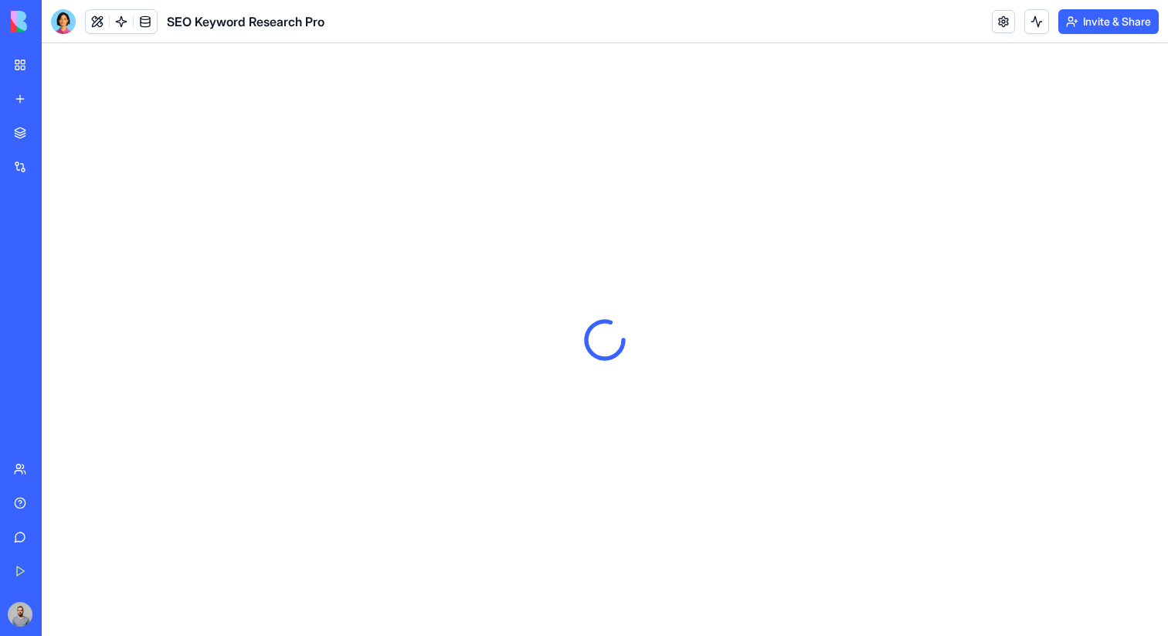
click at [66, 260] on link "SEO Keyword Research Pro" at bounding box center [36, 275] width 62 height 31
click at [57, 234] on div "New App" at bounding box center [35, 240] width 43 height 15
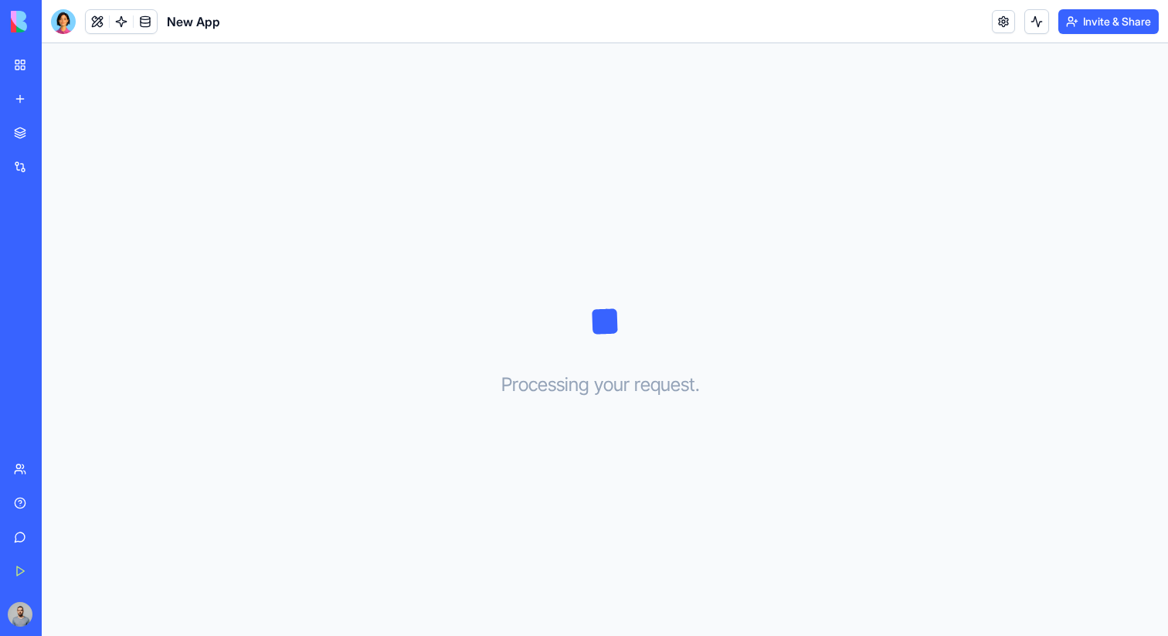
click at [66, 141] on link "Marketplace" at bounding box center [36, 132] width 62 height 31
click at [57, 126] on div "Marketplace" at bounding box center [47, 132] width 20 height 15
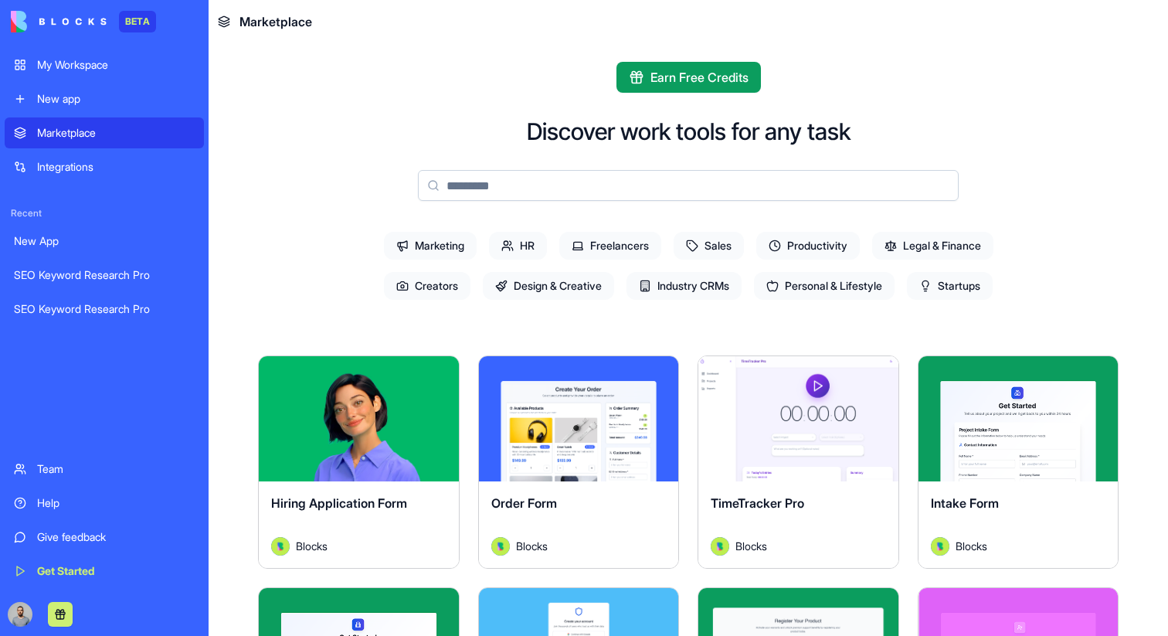
click at [145, 96] on div "New app" at bounding box center [116, 98] width 158 height 15
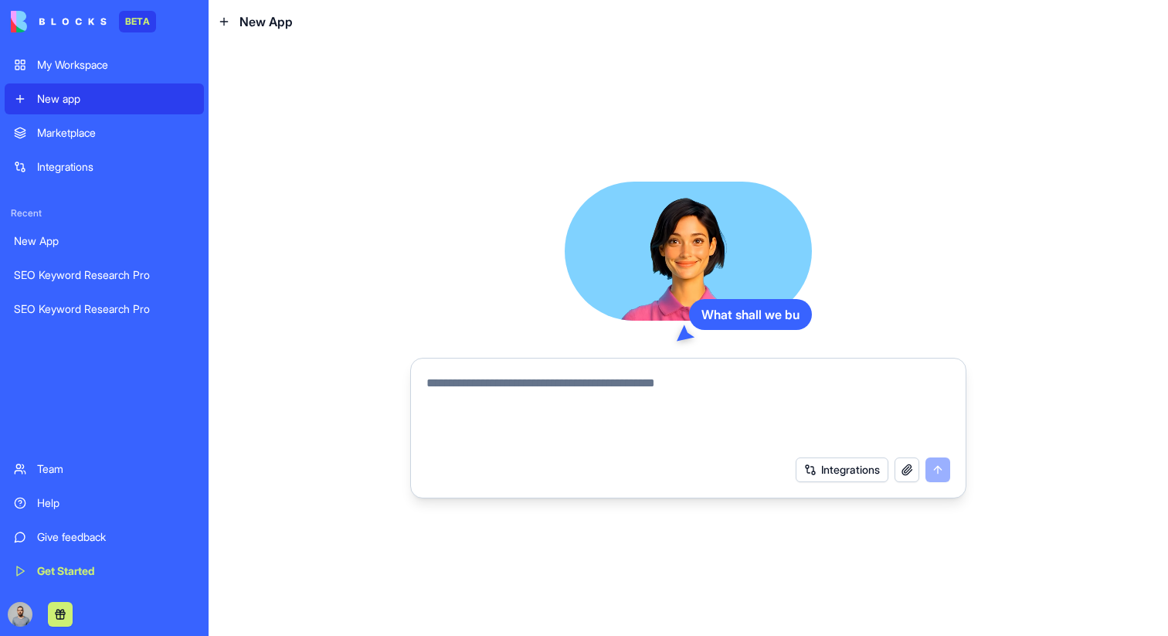
click at [153, 68] on div "My Workspace" at bounding box center [116, 64] width 158 height 15
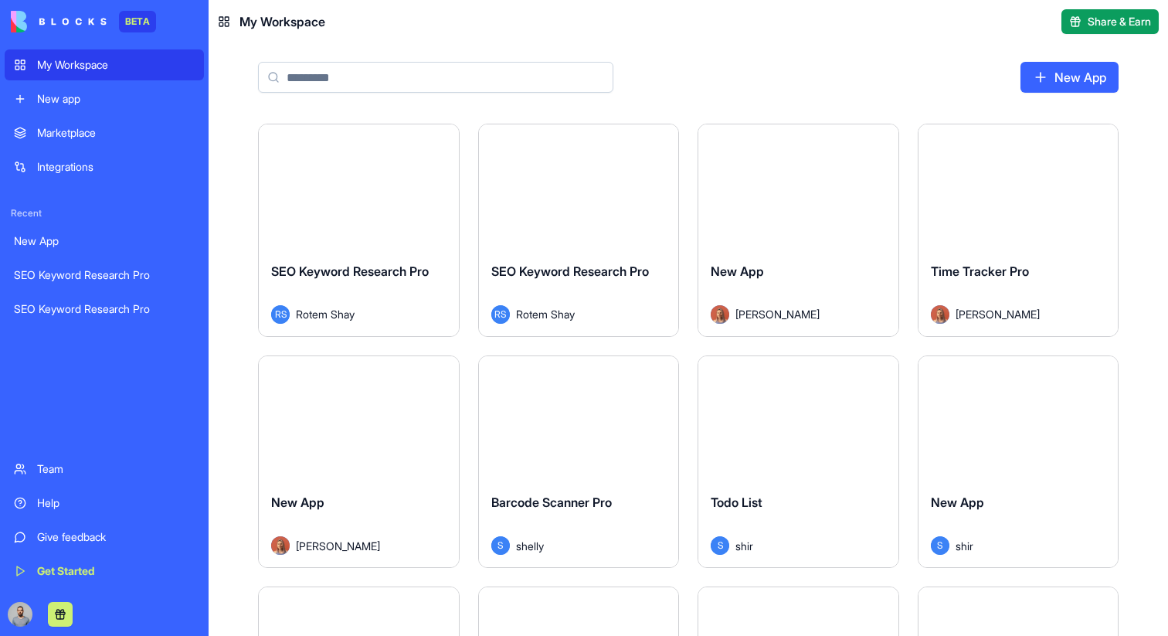
click at [130, 134] on div "Marketplace" at bounding box center [116, 132] width 158 height 15
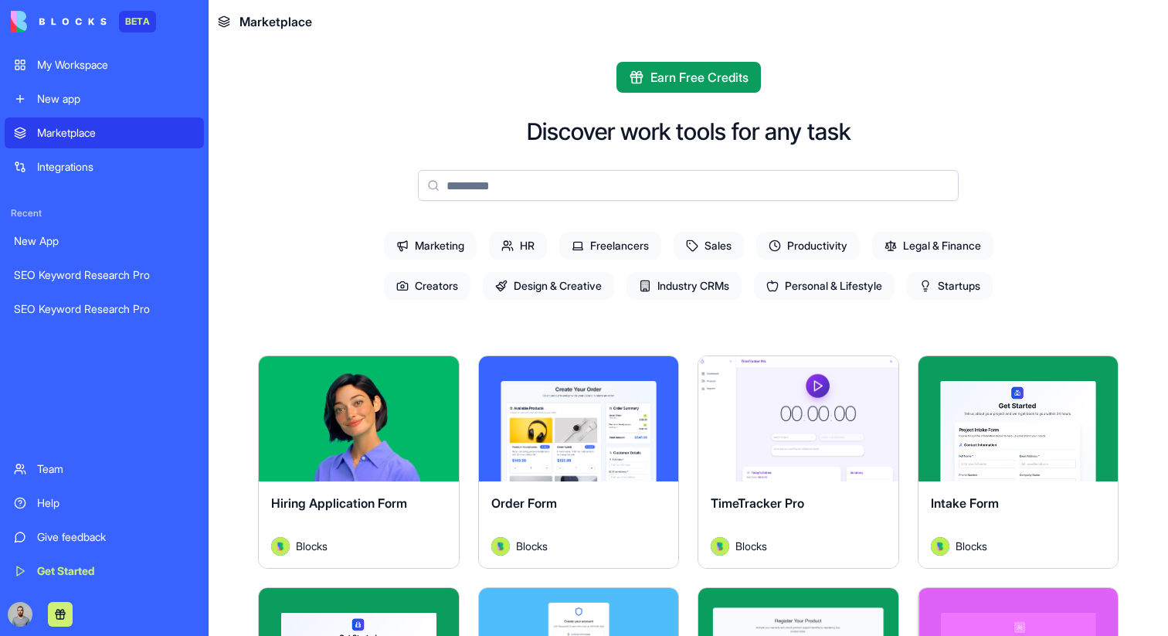
click at [119, 167] on div "Integrations" at bounding box center [116, 166] width 158 height 15
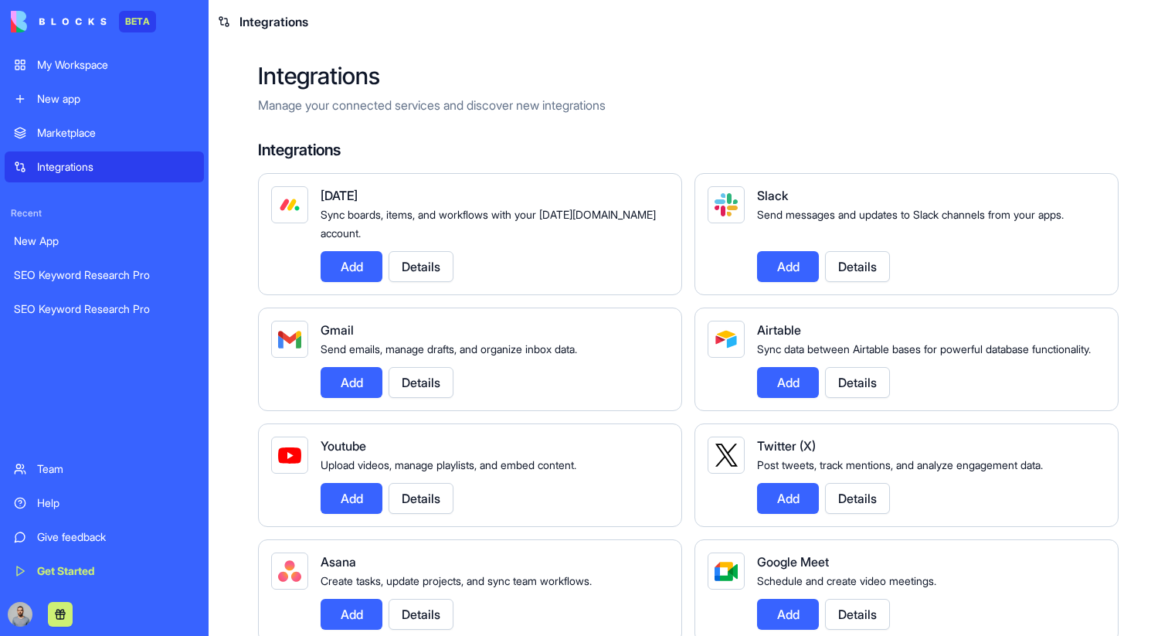
click at [99, 226] on link "New App" at bounding box center [104, 241] width 199 height 31
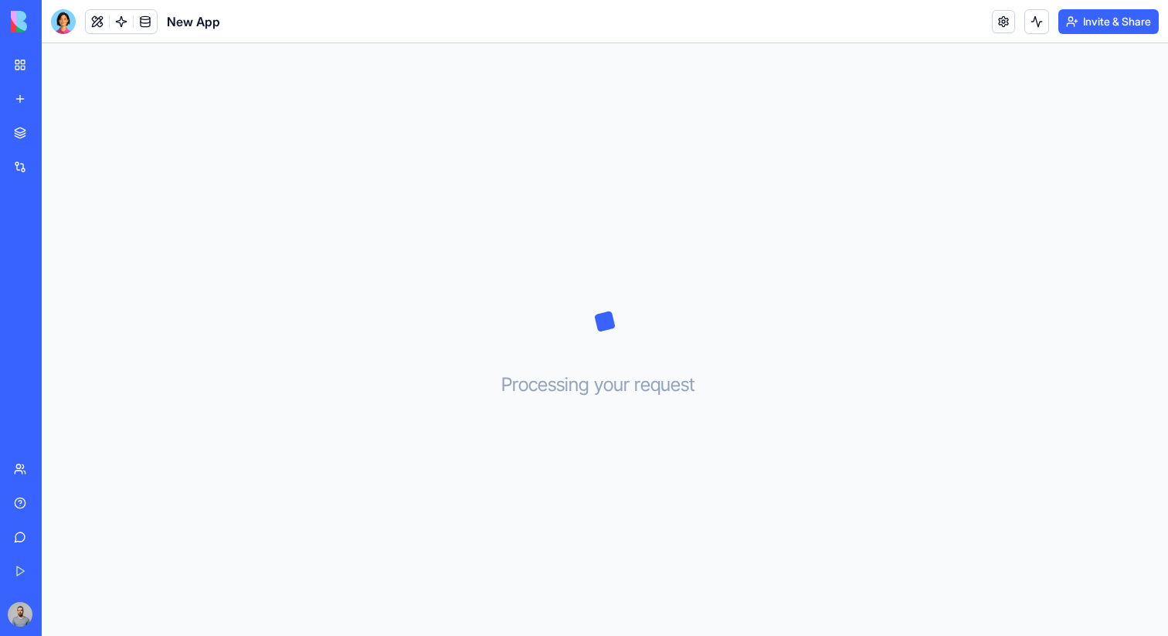
click at [57, 137] on div "Marketplace" at bounding box center [47, 132] width 20 height 15
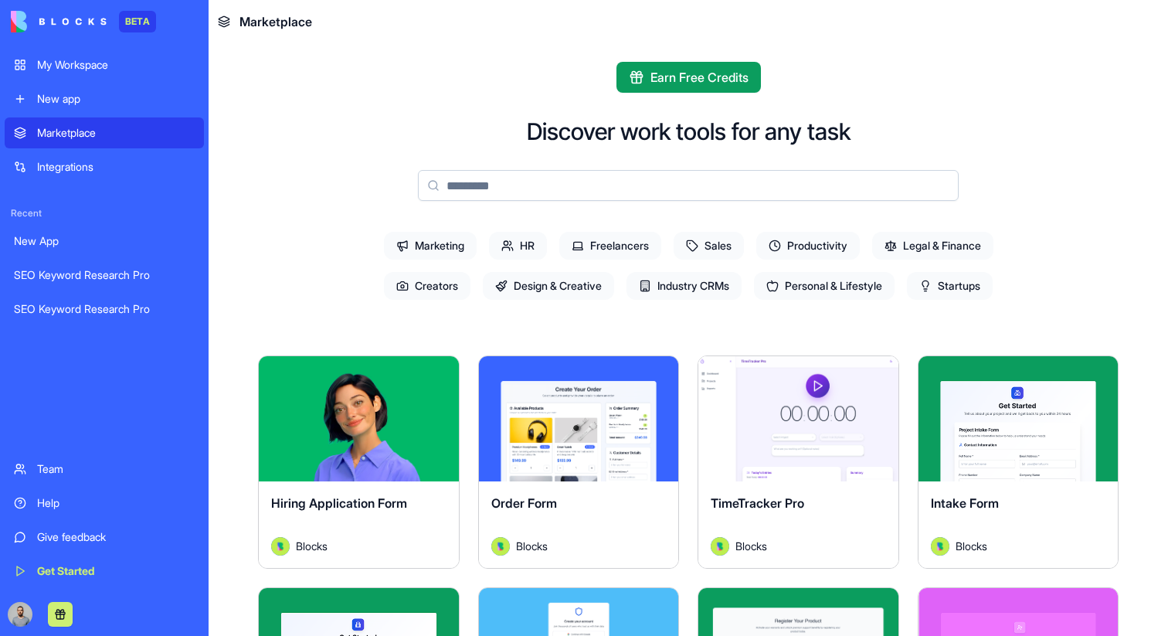
click at [414, 250] on span "Marketing" at bounding box center [430, 246] width 93 height 28
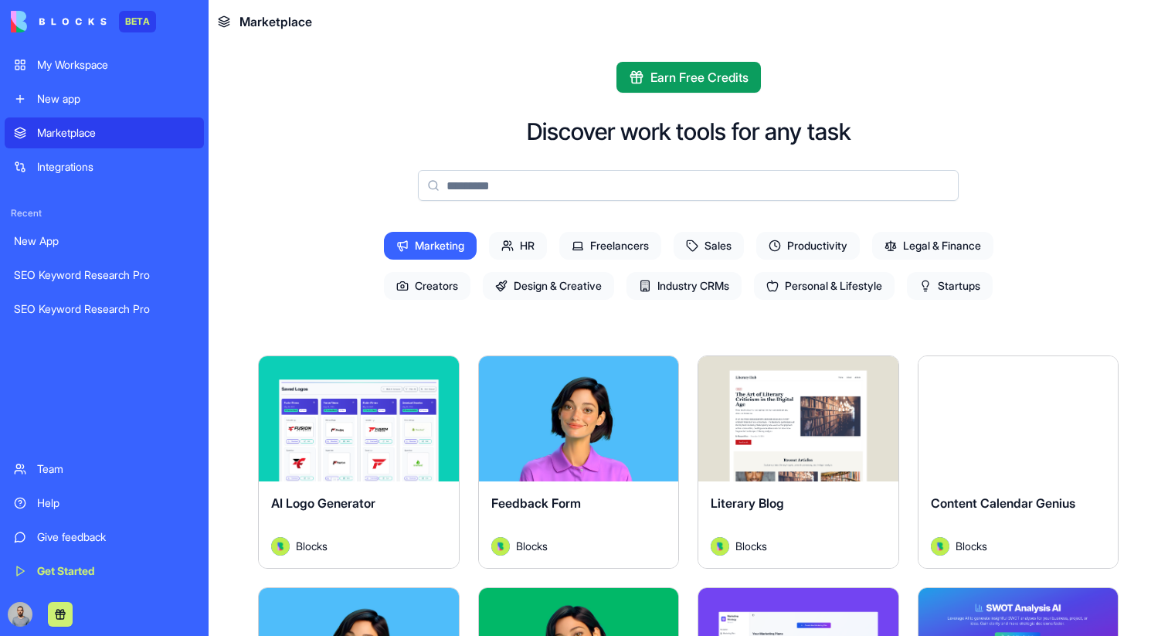
click at [414, 250] on span "Marketing" at bounding box center [430, 246] width 93 height 28
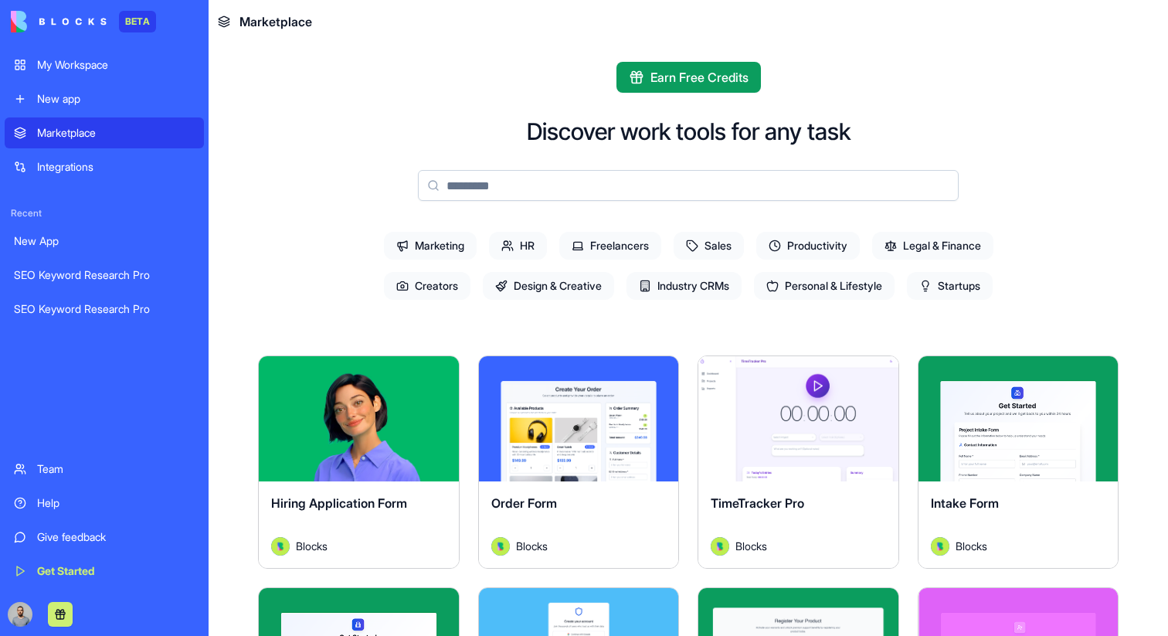
click at [514, 245] on span "HR" at bounding box center [518, 246] width 58 height 28
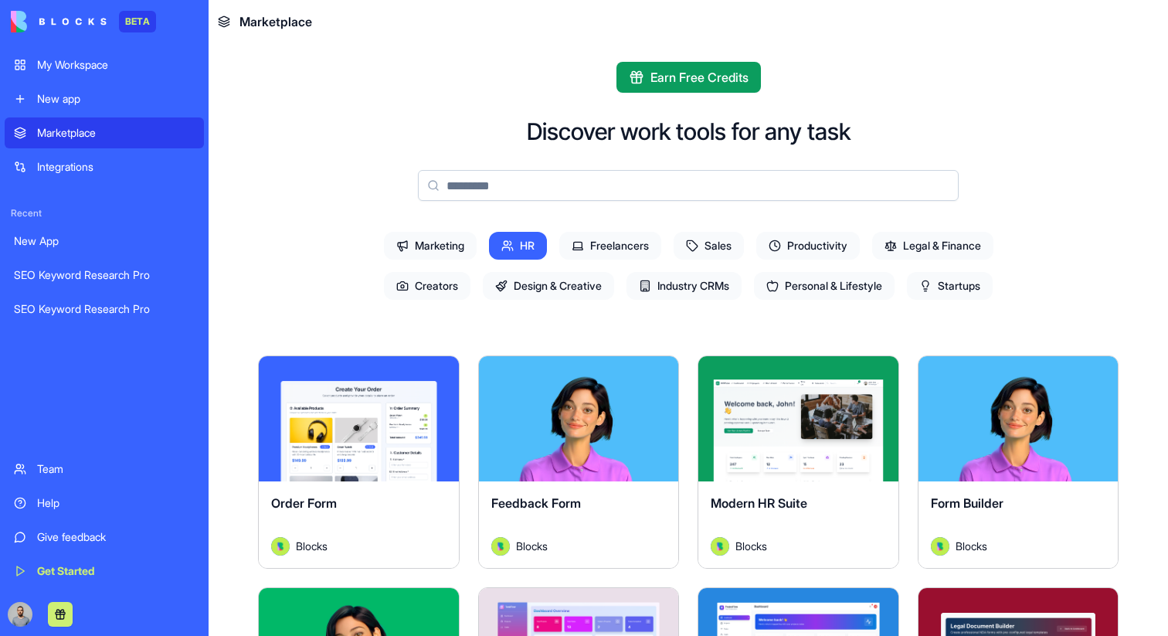
click at [514, 245] on span "HR" at bounding box center [518, 246] width 58 height 28
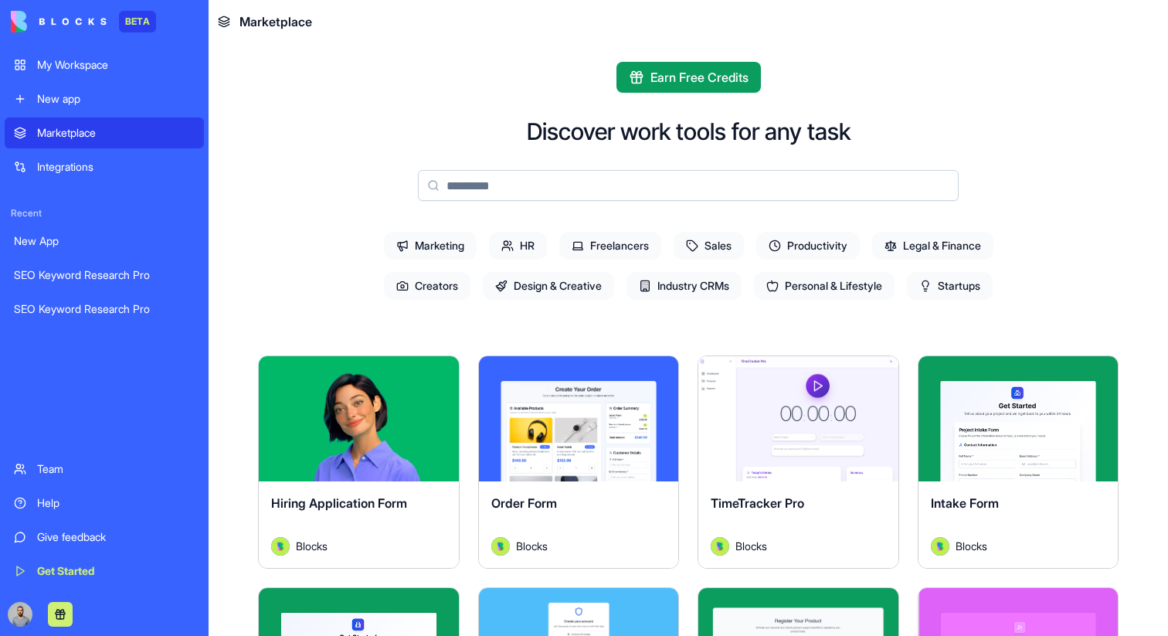
click at [150, 73] on link "My Workspace" at bounding box center [104, 64] width 199 height 31
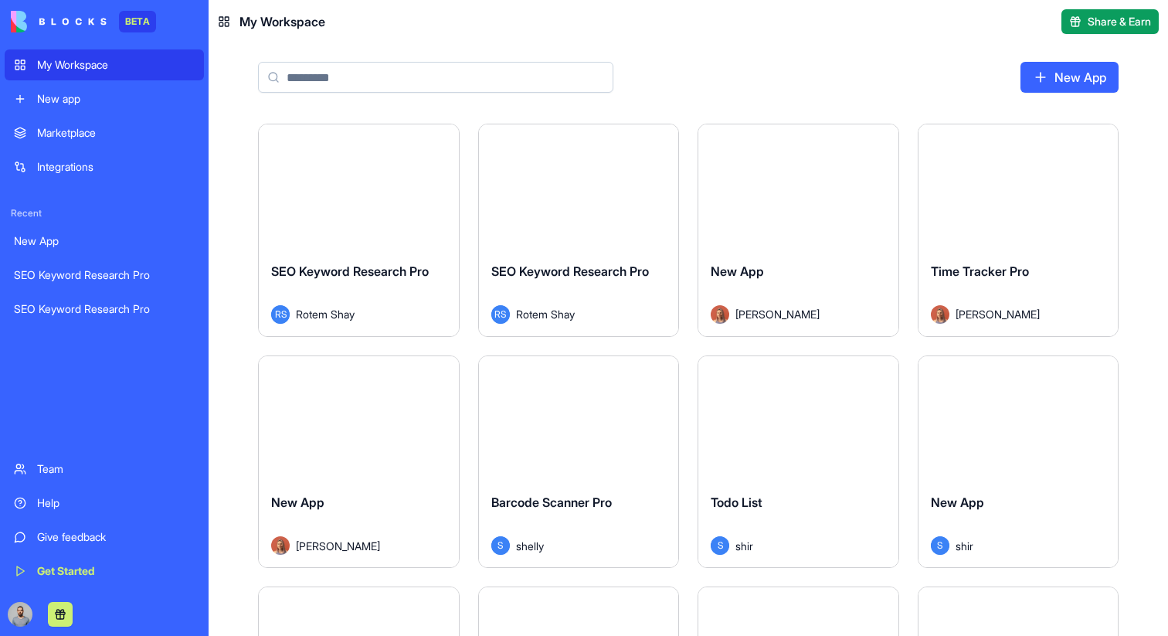
click at [87, 278] on div "SEO Keyword Research Pro" at bounding box center [104, 274] width 181 height 15
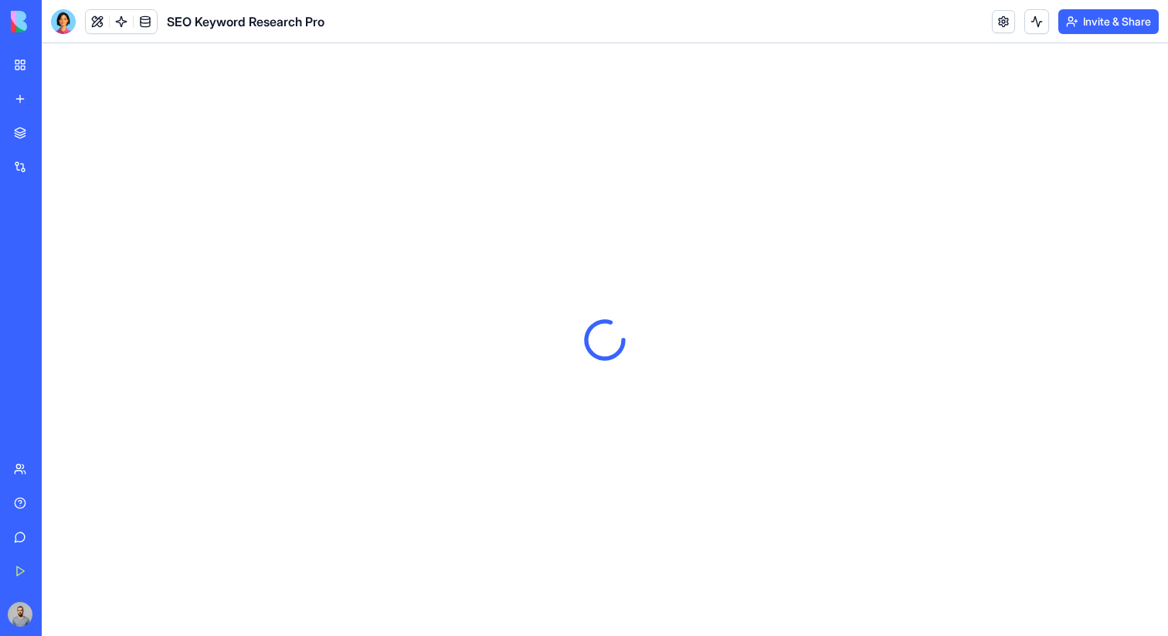
click at [57, 234] on div "New App" at bounding box center [35, 240] width 43 height 15
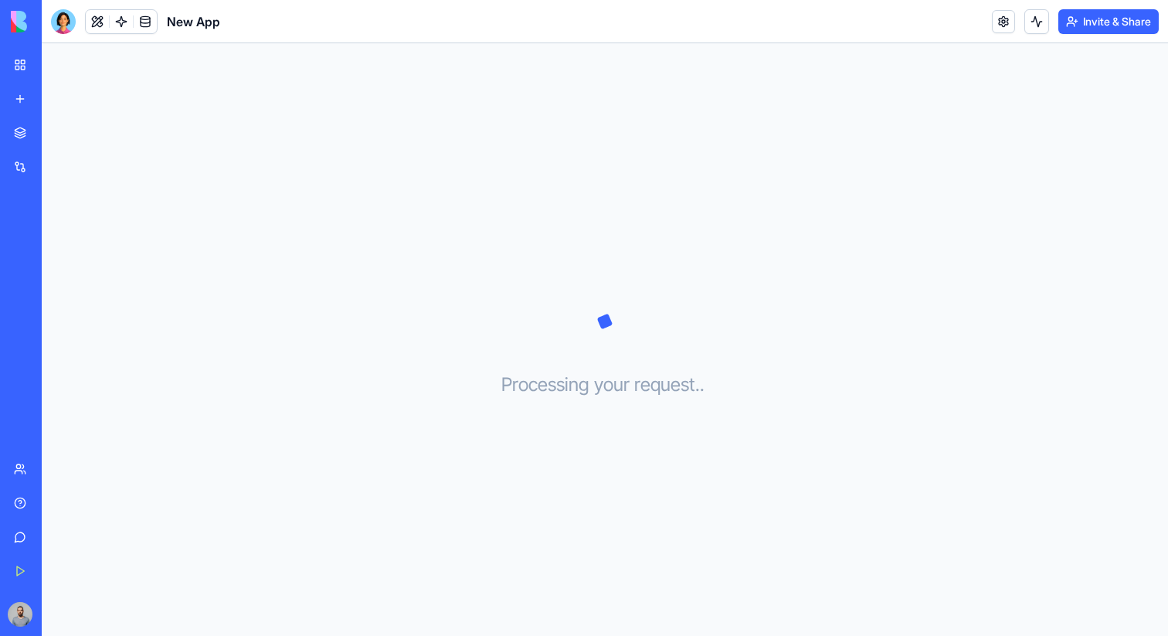
click at [57, 312] on div "SEO Keyword Research Pro" at bounding box center [35, 308] width 43 height 15
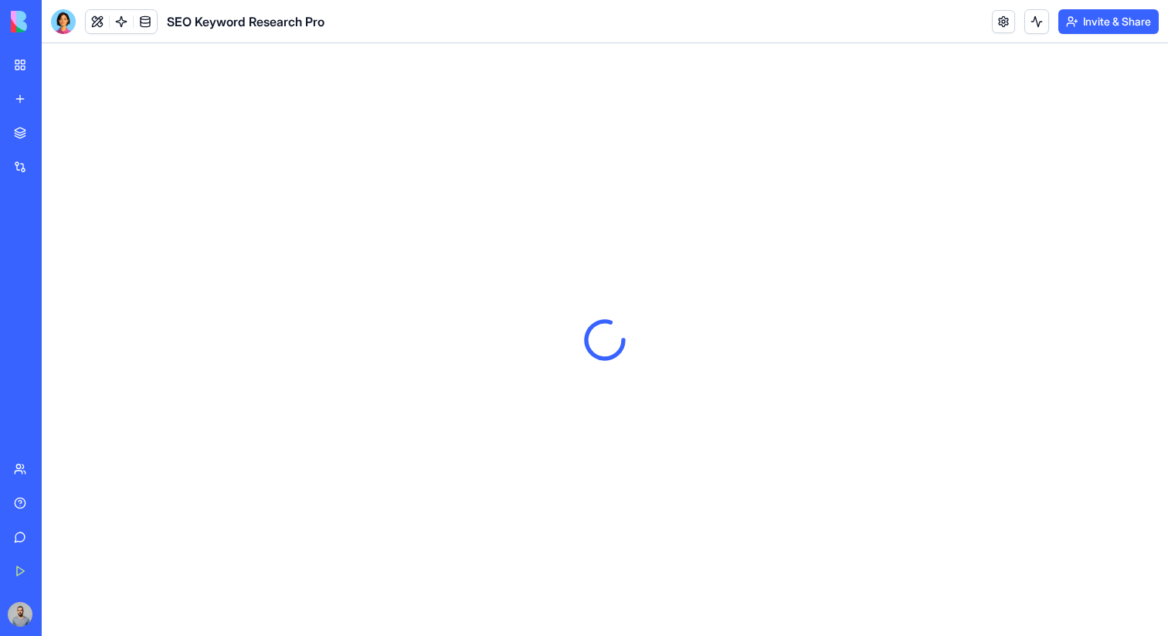
click at [57, 99] on div "New app" at bounding box center [47, 98] width 20 height 15
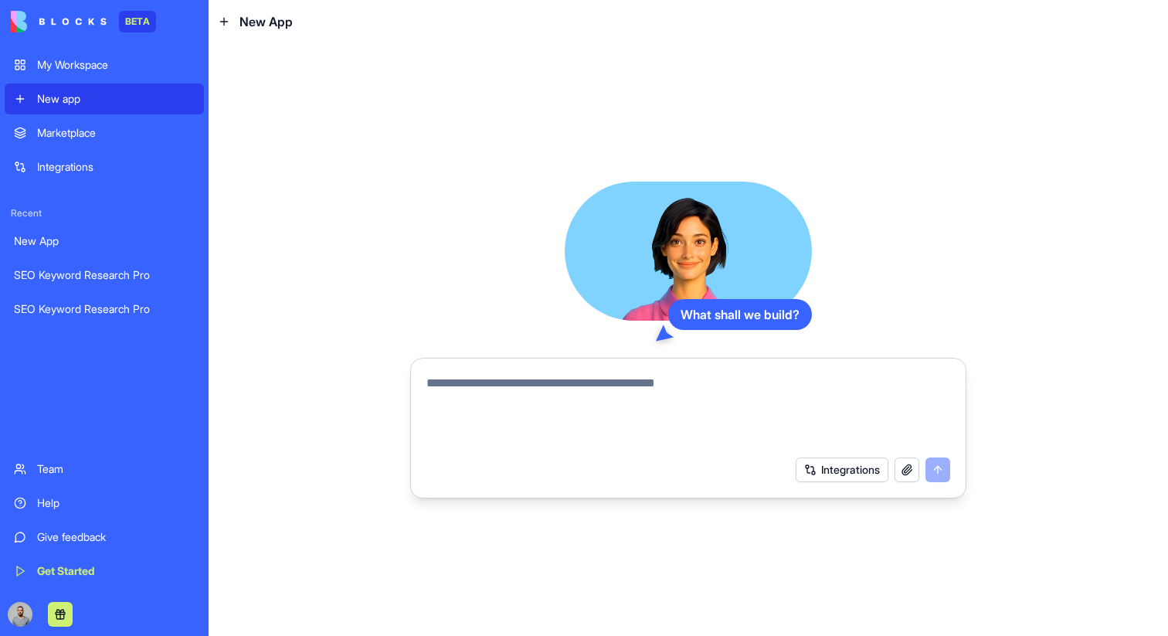
click at [114, 272] on div "SEO Keyword Research Pro" at bounding box center [104, 274] width 181 height 15
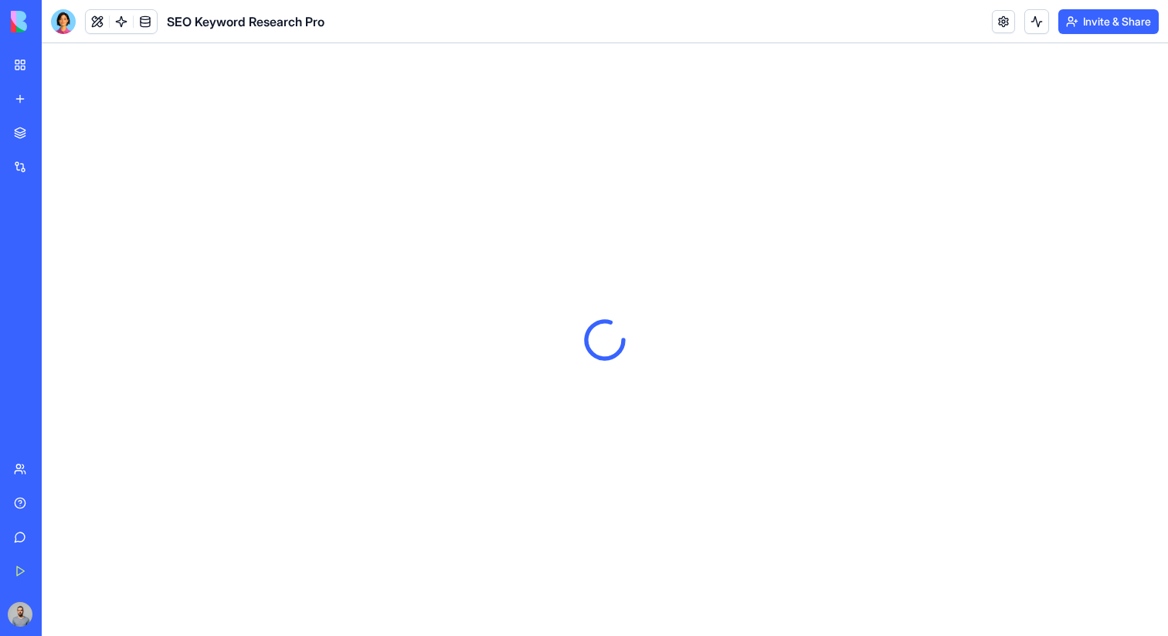
click at [66, 113] on link "New app" at bounding box center [36, 98] width 62 height 31
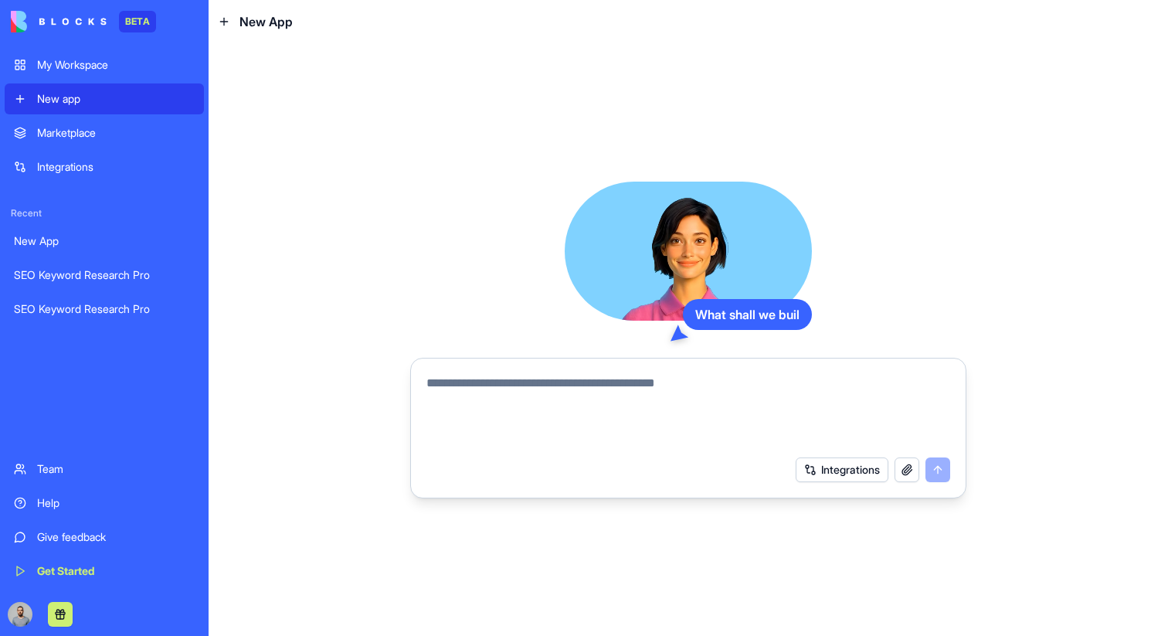
click at [153, 60] on div "My Workspace" at bounding box center [116, 64] width 158 height 15
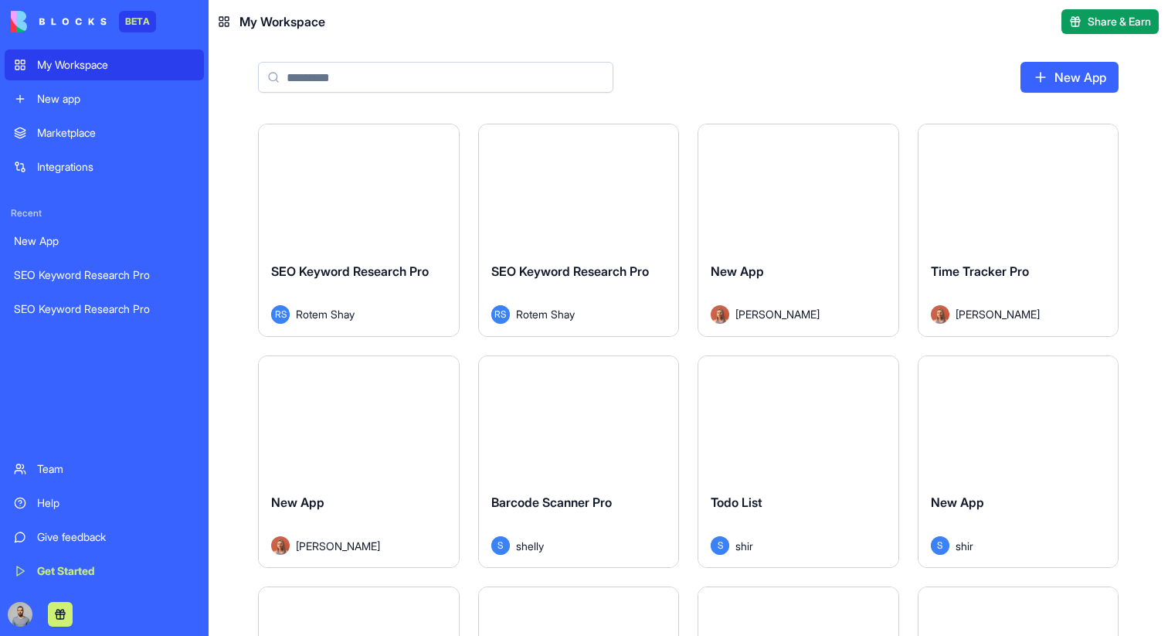
click at [117, 237] on div "New App" at bounding box center [104, 240] width 181 height 15
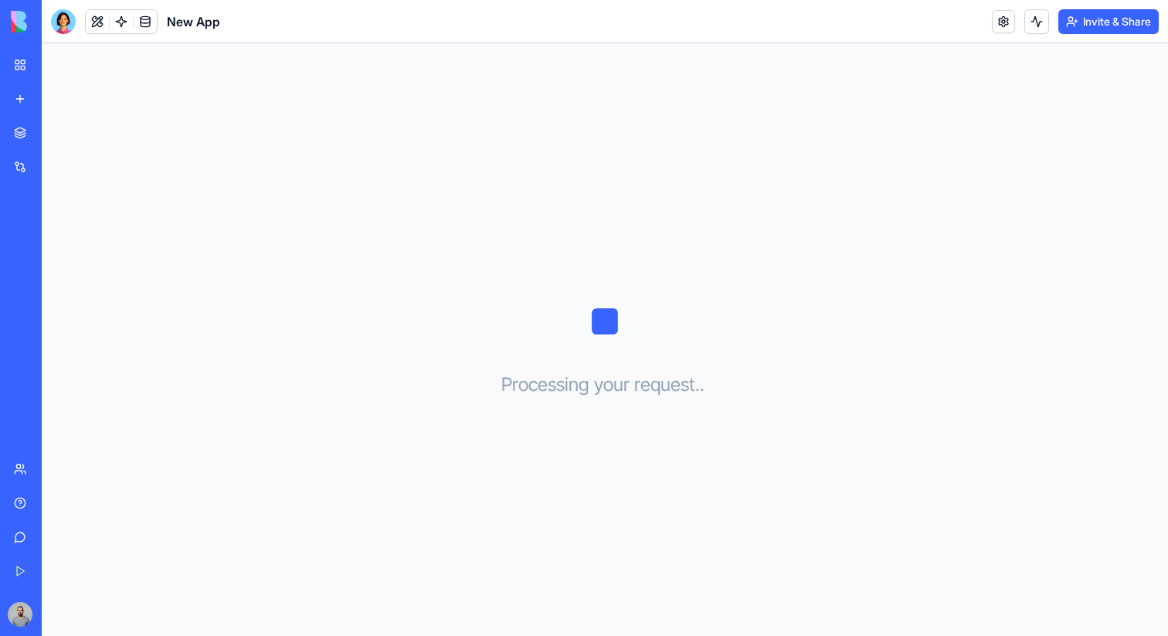
click at [57, 65] on div "My Workspace" at bounding box center [47, 64] width 20 height 15
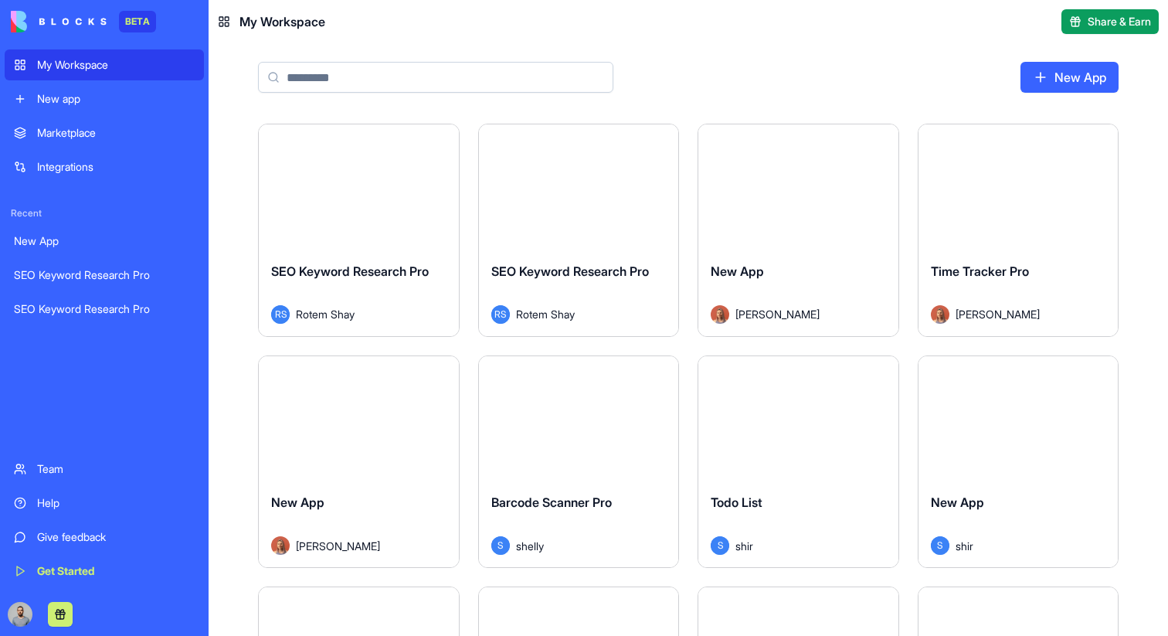
click at [365, 164] on div "Launch" at bounding box center [359, 186] width 200 height 125
click at [582, 203] on div "Launch" at bounding box center [579, 186] width 200 height 125
click at [987, 224] on div "Launch" at bounding box center [1018, 186] width 200 height 125
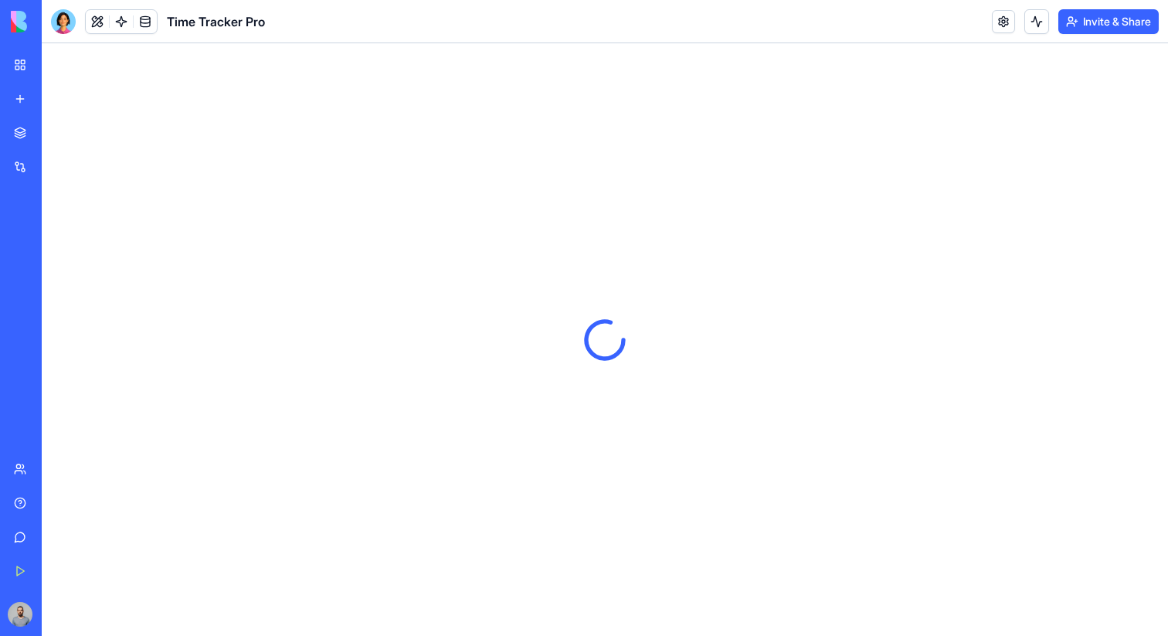
click at [57, 268] on div "SEO Keyword Research Pro" at bounding box center [35, 274] width 43 height 15
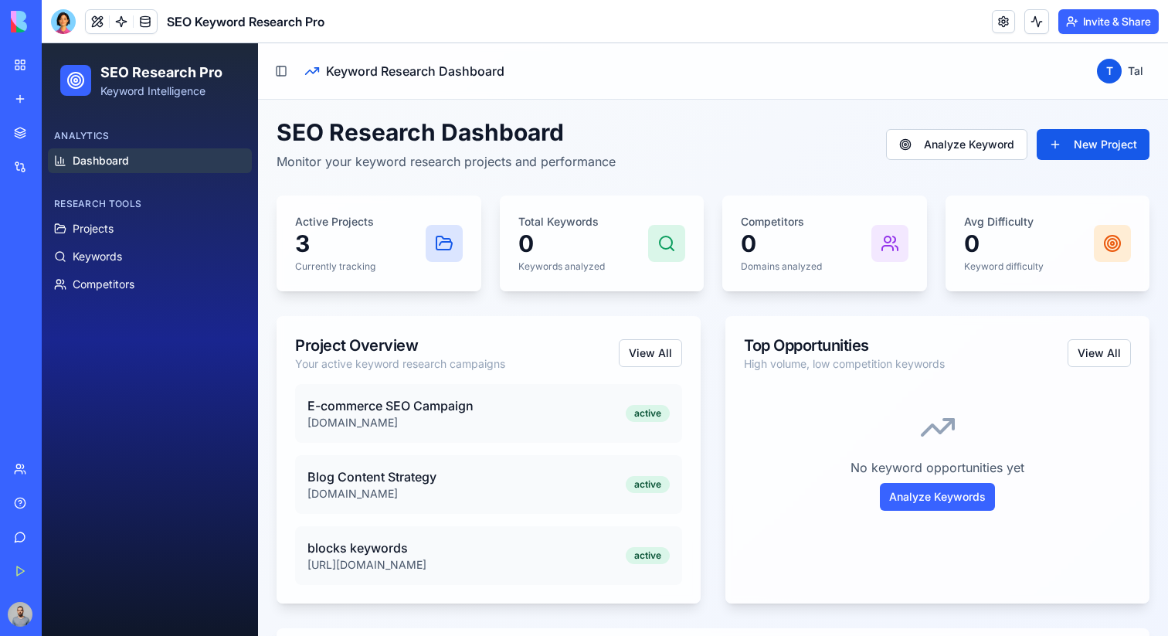
click at [182, 211] on div "Research Tools" at bounding box center [150, 204] width 204 height 25
click at [167, 233] on link "Projects" at bounding box center [150, 228] width 204 height 25
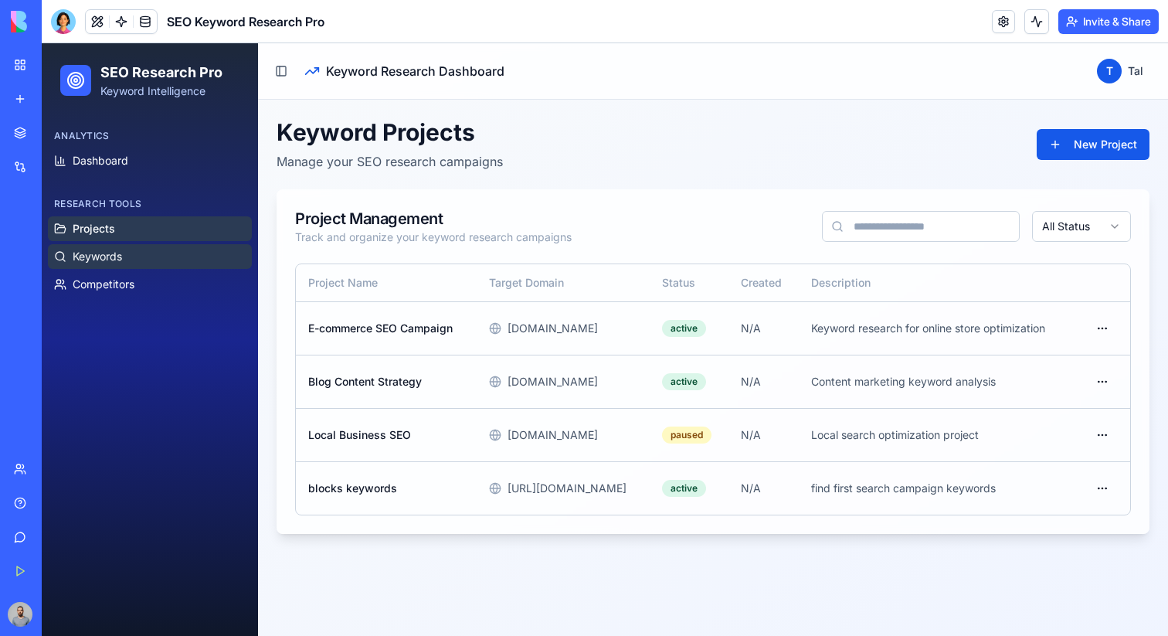
click at [166, 266] on link "Keywords" at bounding box center [150, 256] width 204 height 25
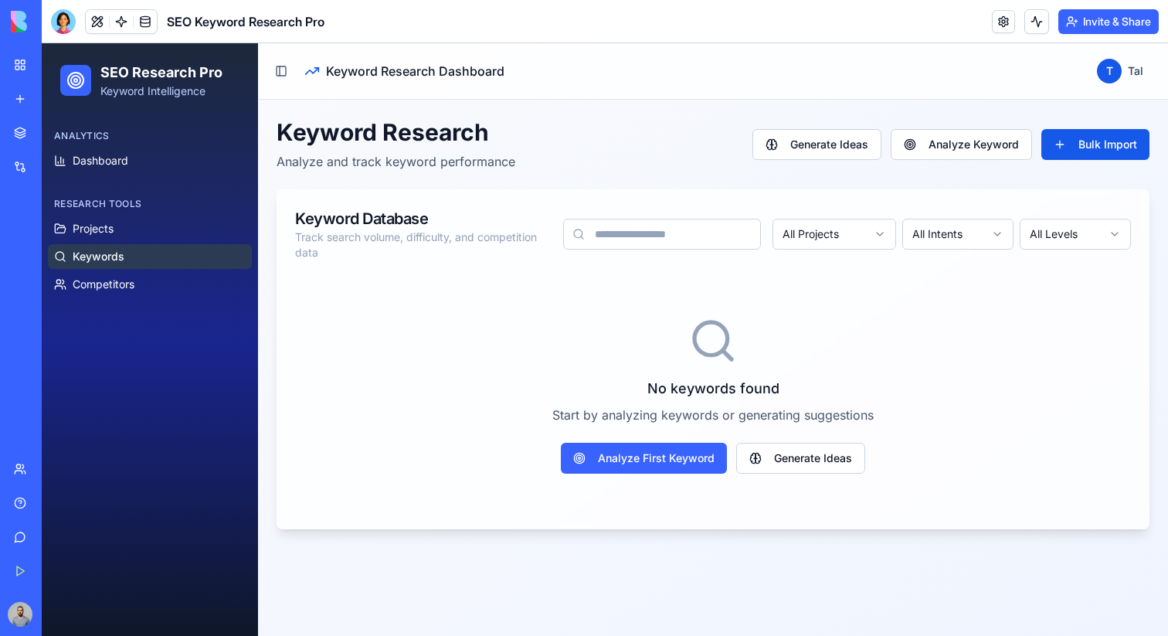
click at [165, 300] on div "Research Tools Projects Keywords Competitors" at bounding box center [150, 243] width 216 height 117
click at [166, 286] on link "Competitors" at bounding box center [150, 284] width 204 height 25
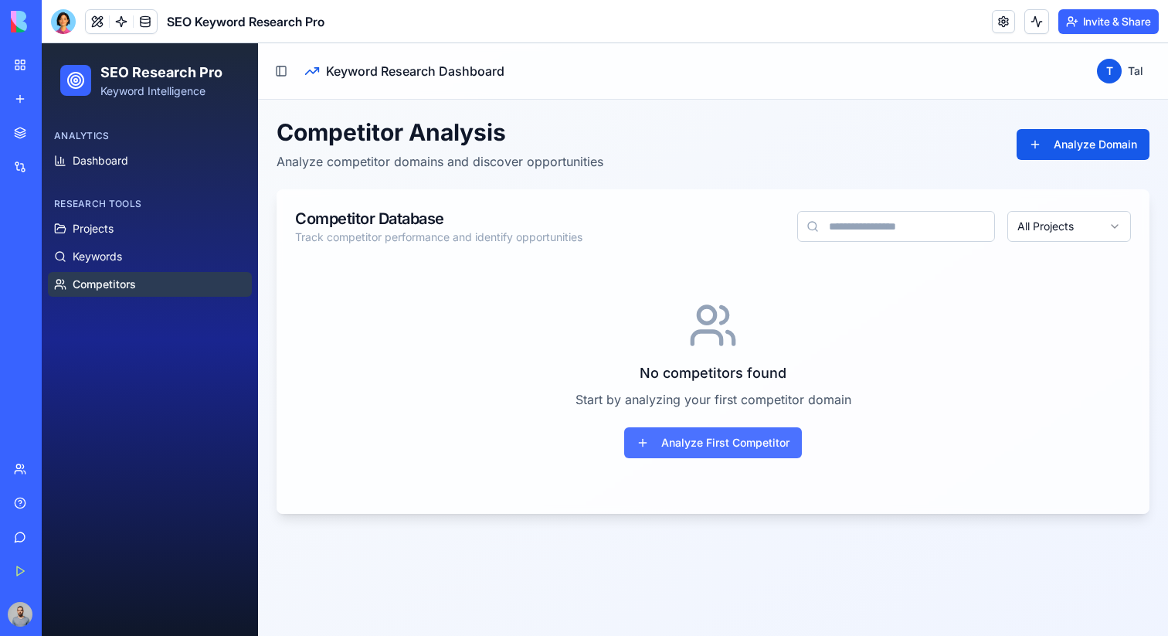
click at [669, 436] on button "Analyze First Competitor" at bounding box center [713, 442] width 178 height 31
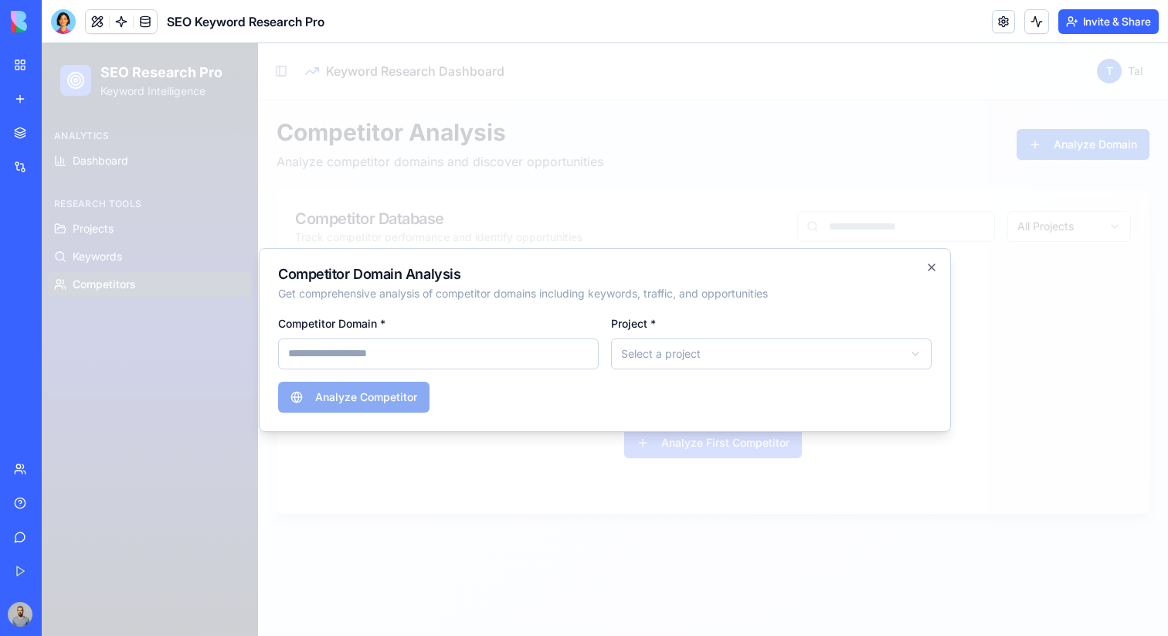
click at [555, 465] on div at bounding box center [605, 339] width 1126 height 592
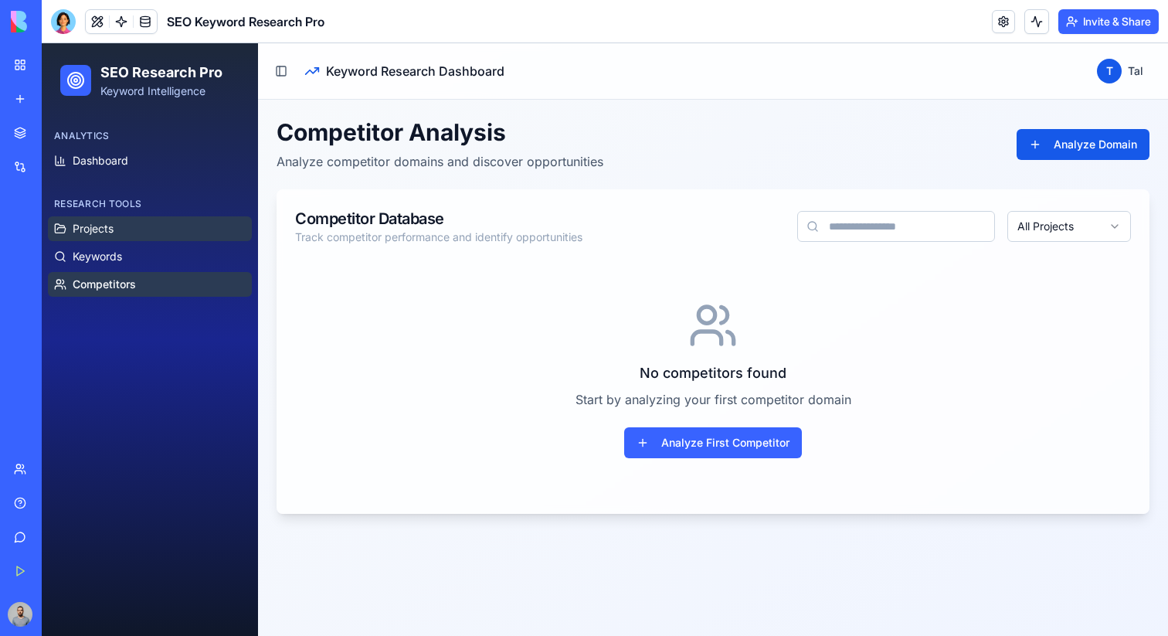
click at [176, 229] on link "Projects" at bounding box center [150, 228] width 204 height 25
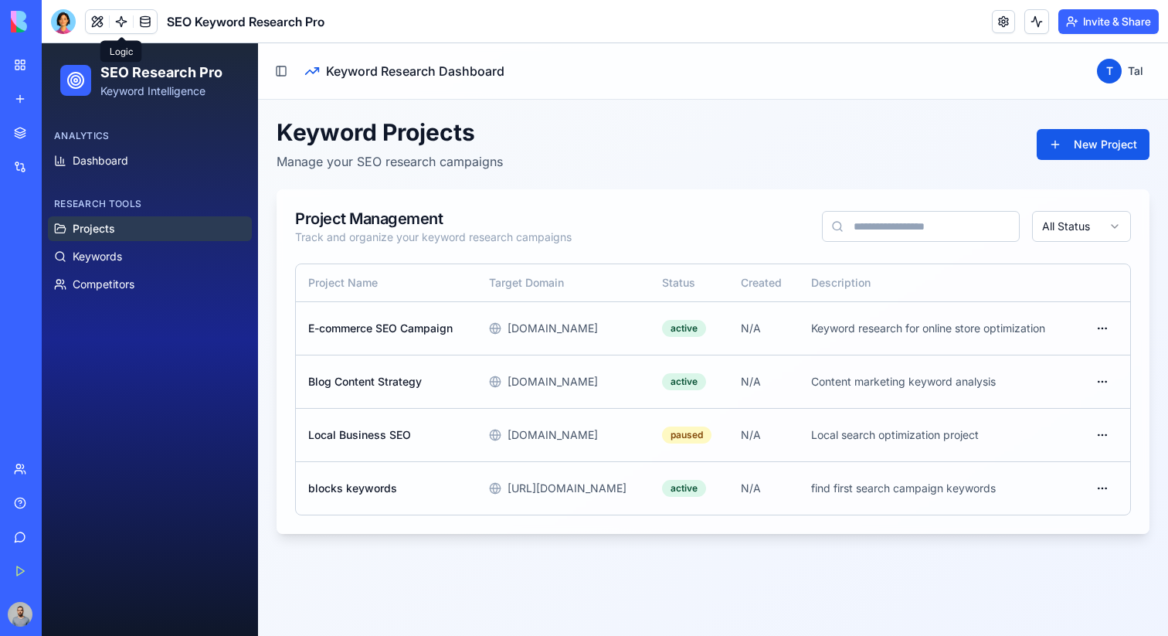
click at [121, 21] on link at bounding box center [121, 21] width 23 height 23
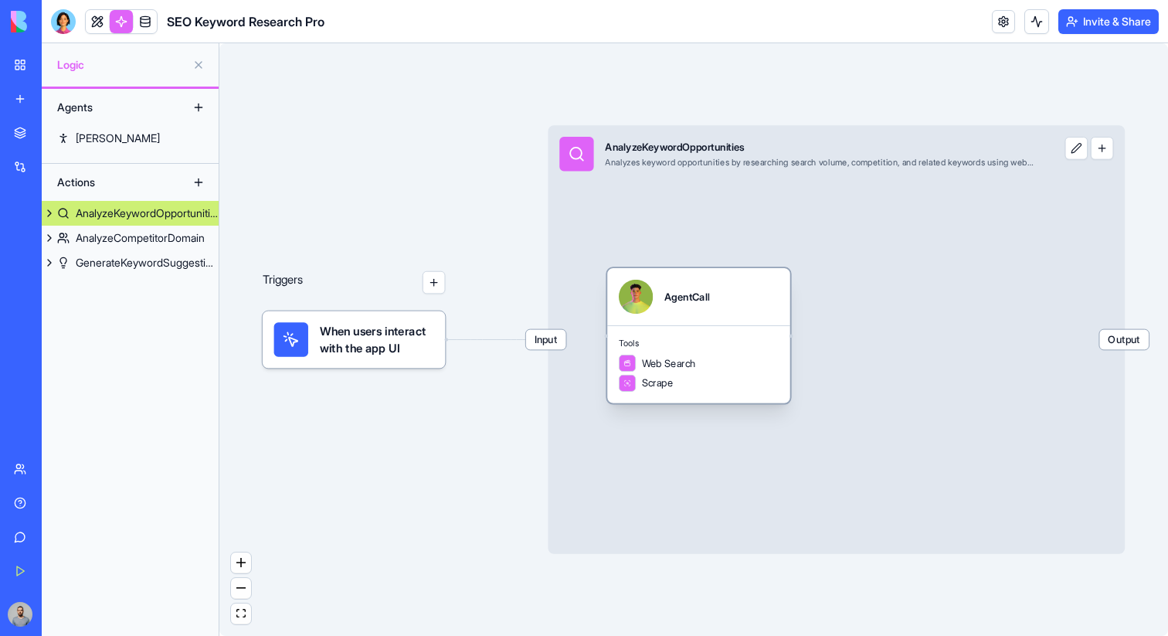
drag, startPoint x: 672, startPoint y: 327, endPoint x: 710, endPoint y: 327, distance: 37.9
click at [710, 327] on div "Tools Web Search Scrape" at bounding box center [698, 364] width 183 height 78
click at [725, 324] on div "AgentCall" at bounding box center [698, 296] width 183 height 57
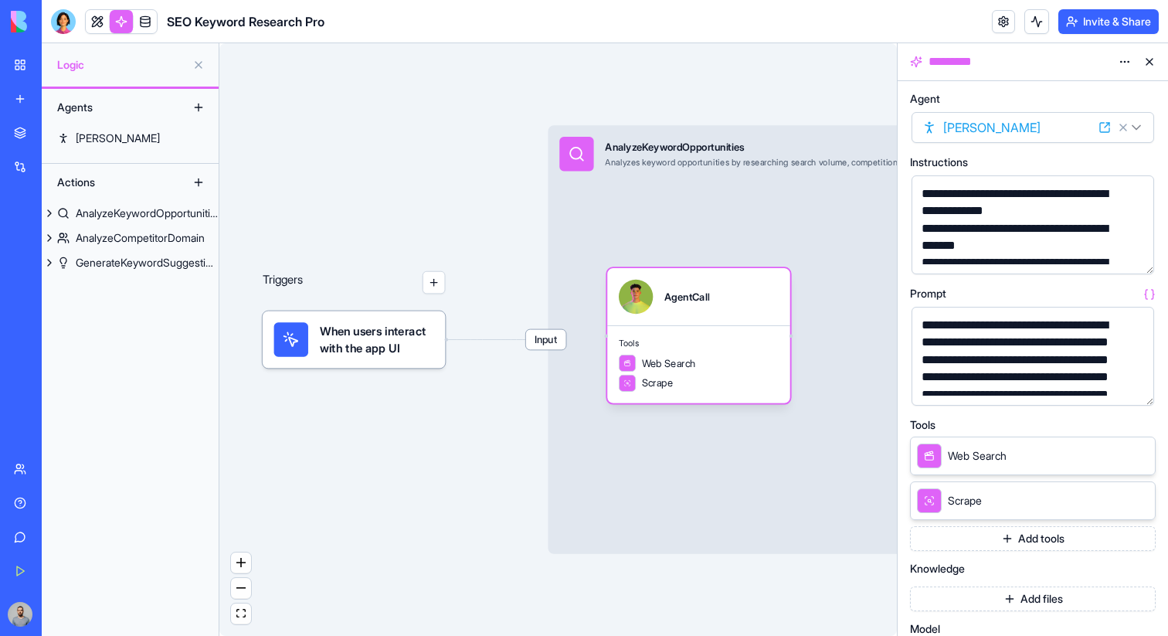
click at [420, 333] on span "When users interact with the app UI" at bounding box center [377, 339] width 114 height 34
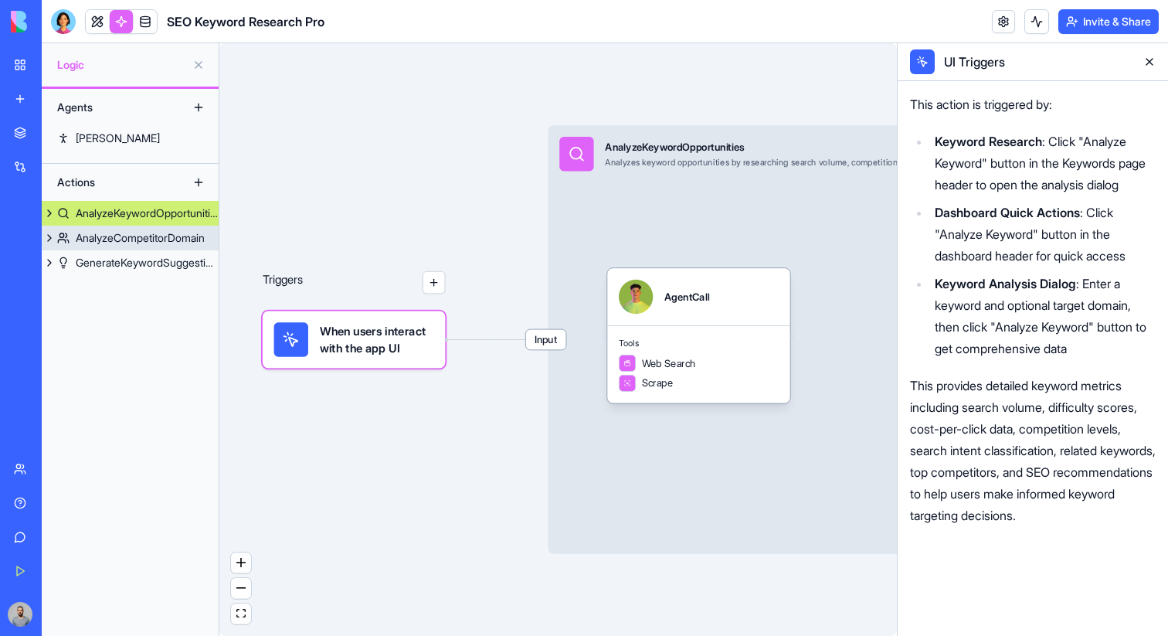
click at [151, 239] on div "AnalyzeCompetitorDomain" at bounding box center [140, 237] width 129 height 15
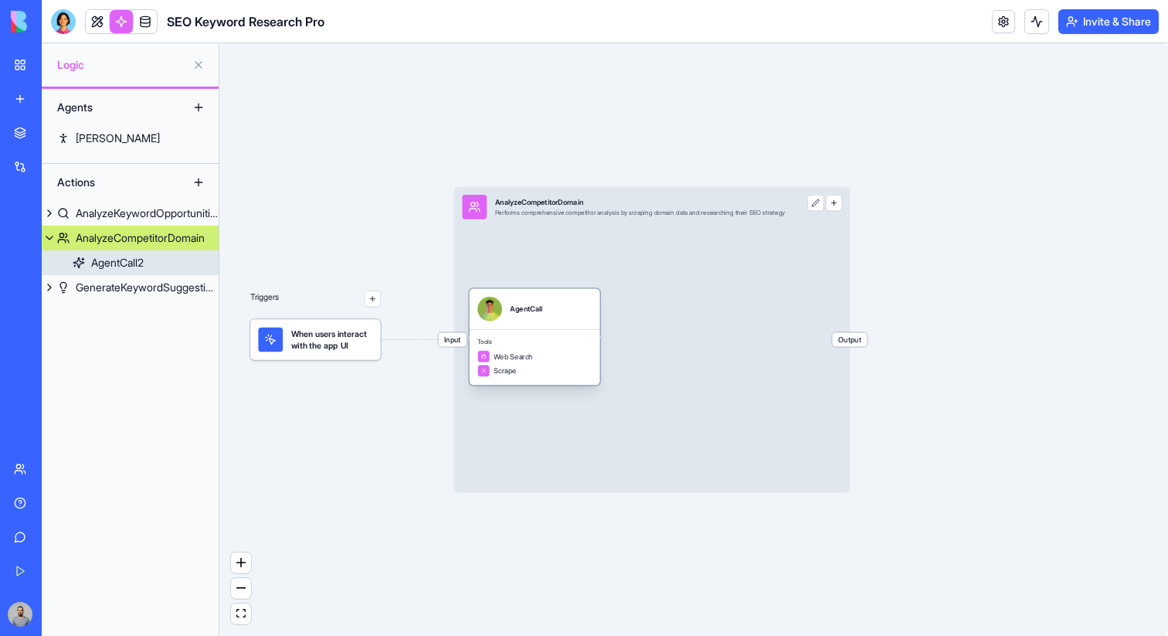
click at [527, 310] on div "AgentCall" at bounding box center [526, 309] width 32 height 10
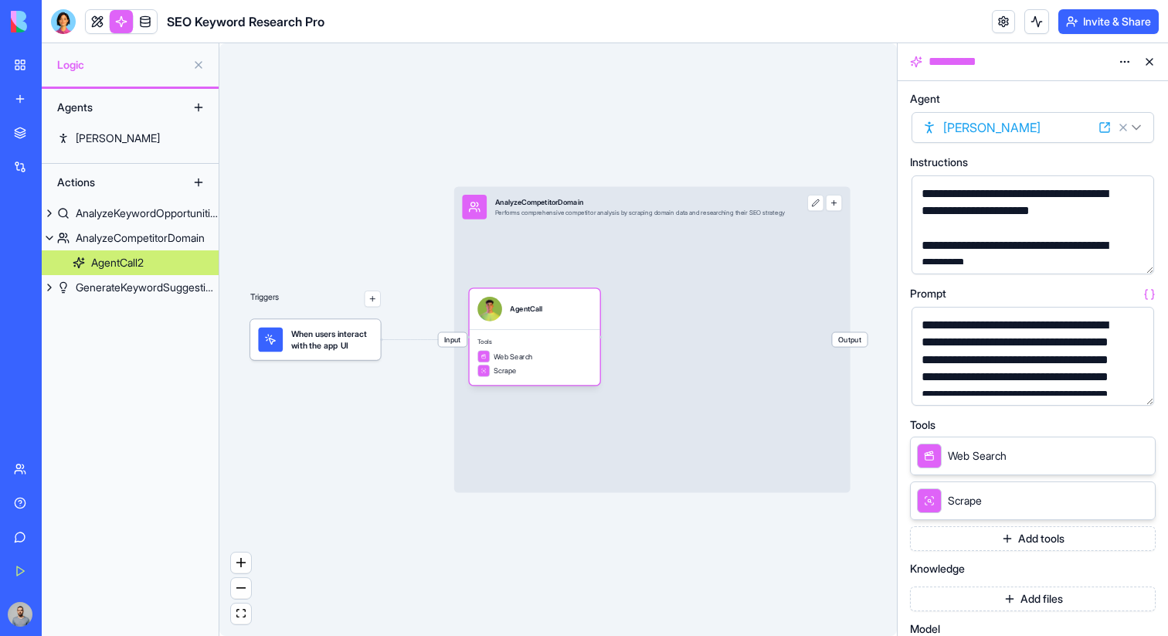
click at [1137, 260] on button "button" at bounding box center [1138, 258] width 25 height 25
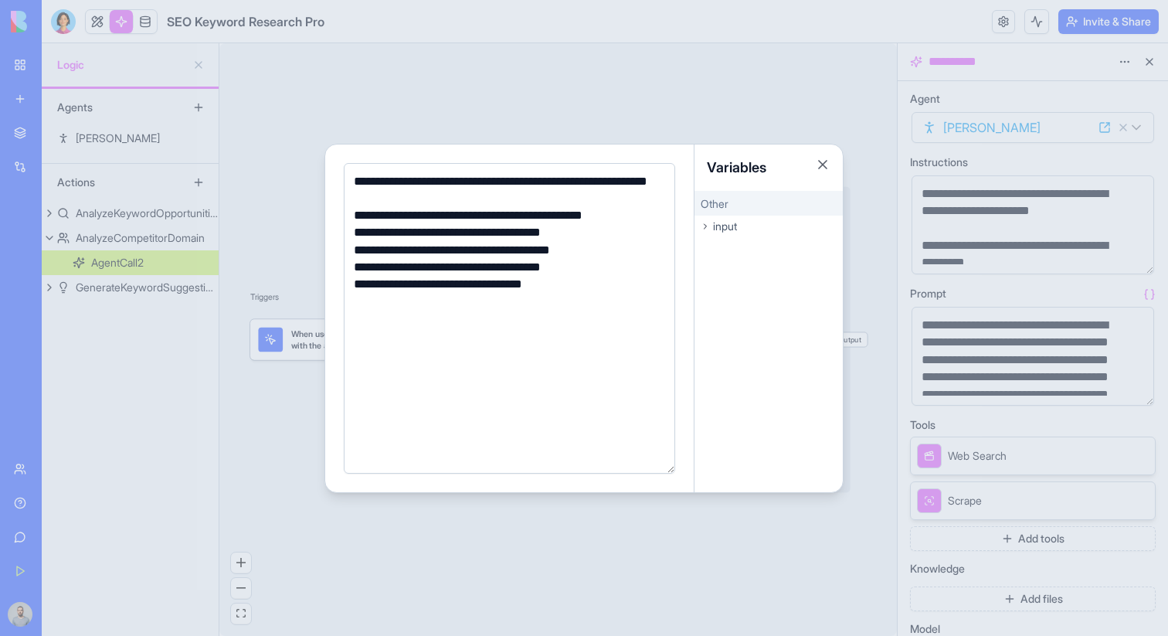
click at [1136, 262] on div at bounding box center [584, 318] width 1168 height 636
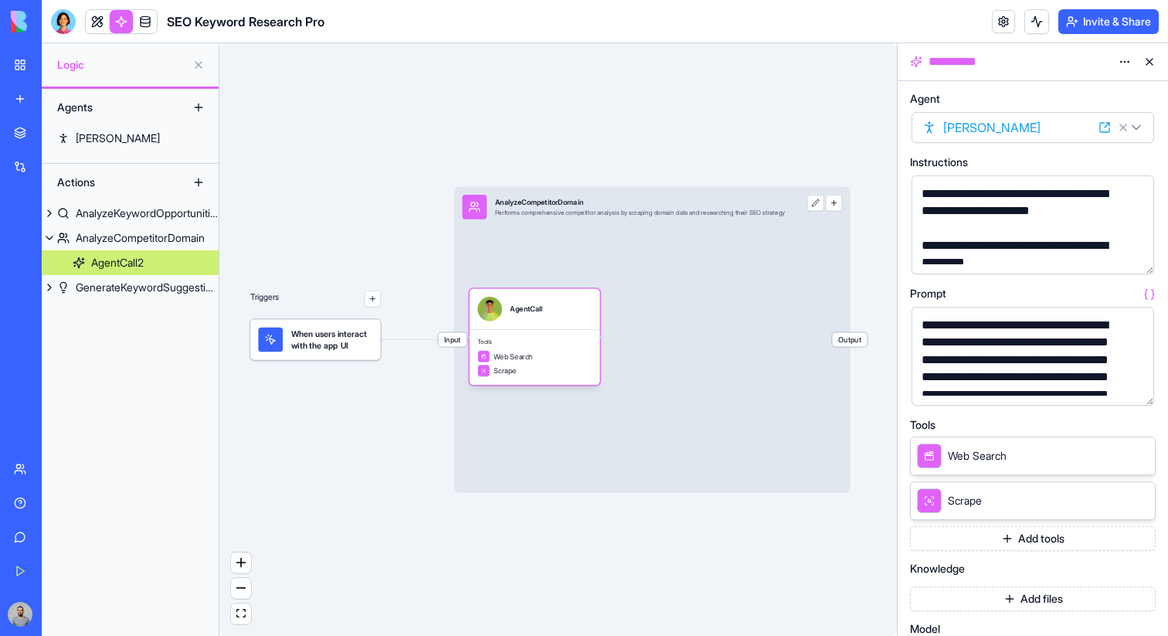
click at [1136, 390] on button "button" at bounding box center [1138, 390] width 25 height 25
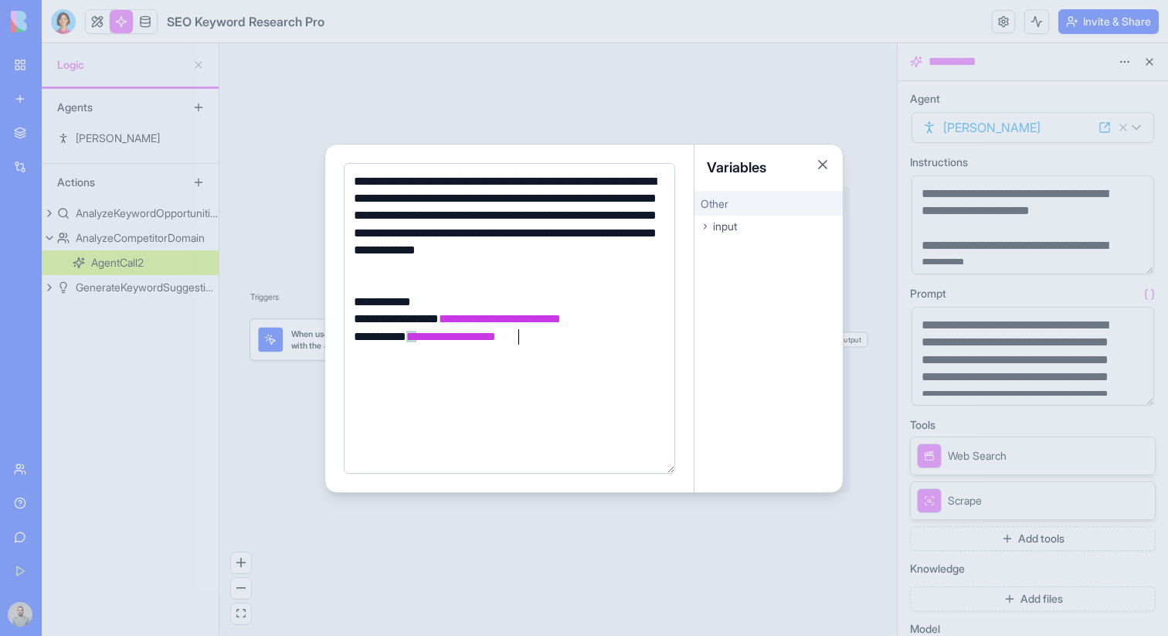
click at [1136, 390] on div at bounding box center [584, 318] width 1168 height 636
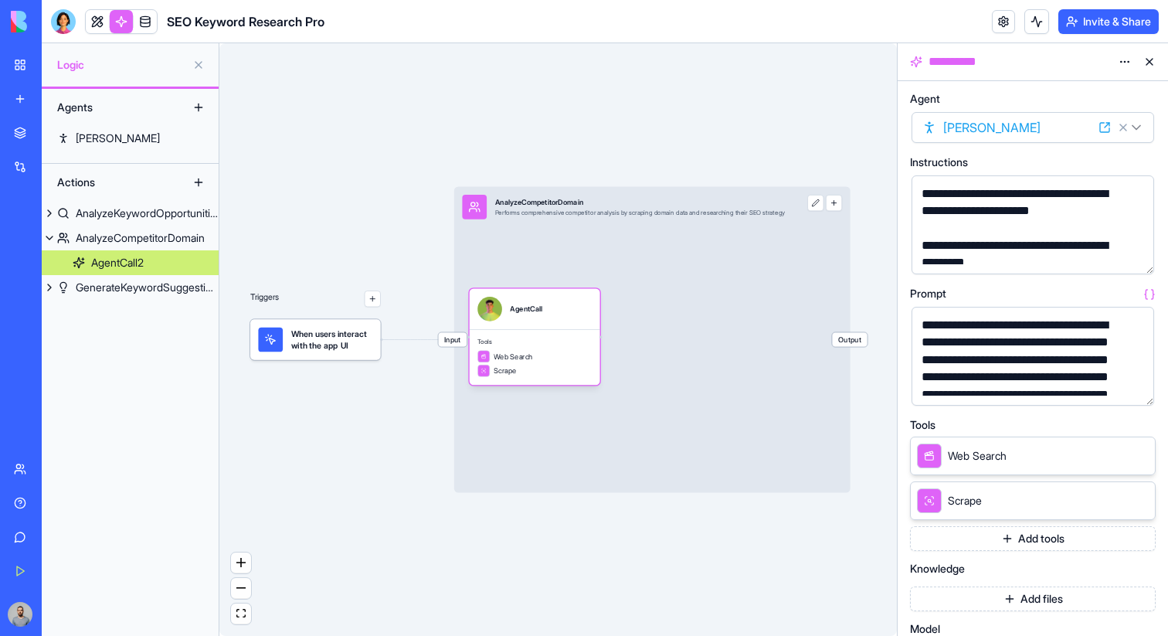
click at [1069, 542] on button "Add tools" at bounding box center [1033, 538] width 246 height 25
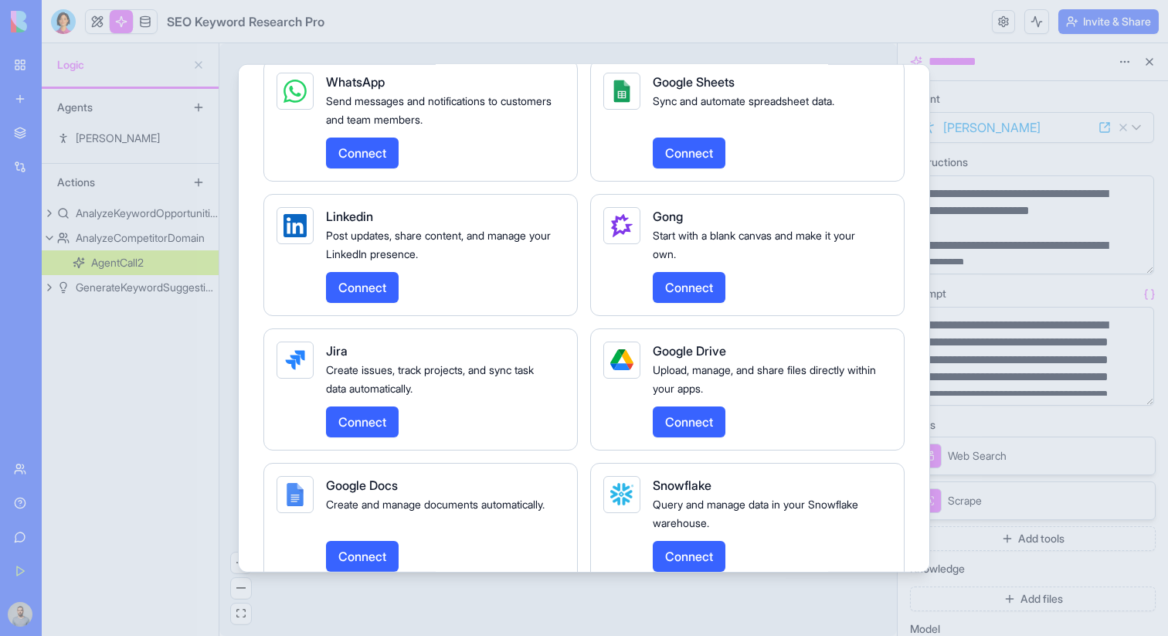
scroll to position [2592, 0]
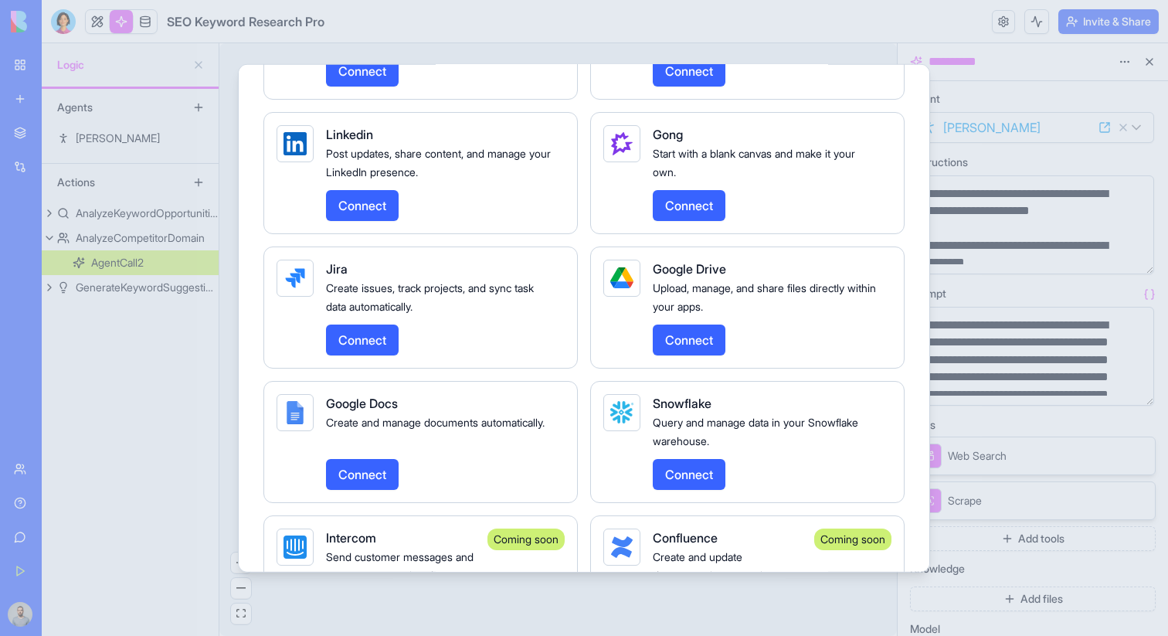
click at [1044, 271] on div at bounding box center [584, 318] width 1168 height 636
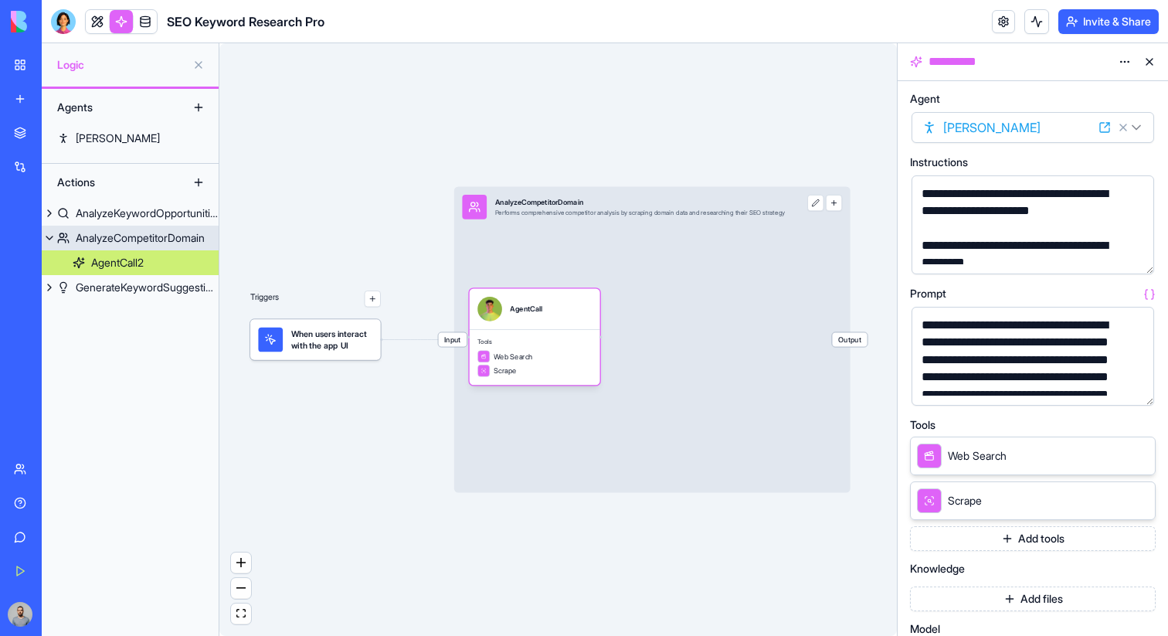
click at [550, 271] on div "Input AnalyzeCompetitorDomain Performs comprehensive competitor analysis by scr…" at bounding box center [652, 340] width 396 height 306
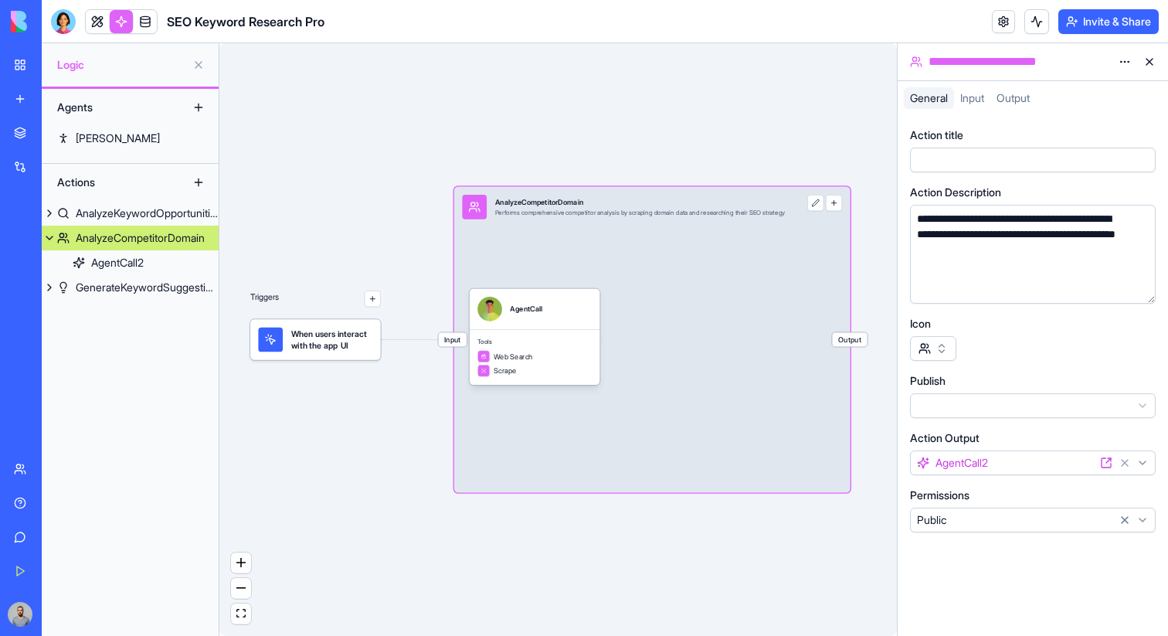
click at [324, 341] on span "When users interact with the app UI" at bounding box center [332, 340] width 82 height 25
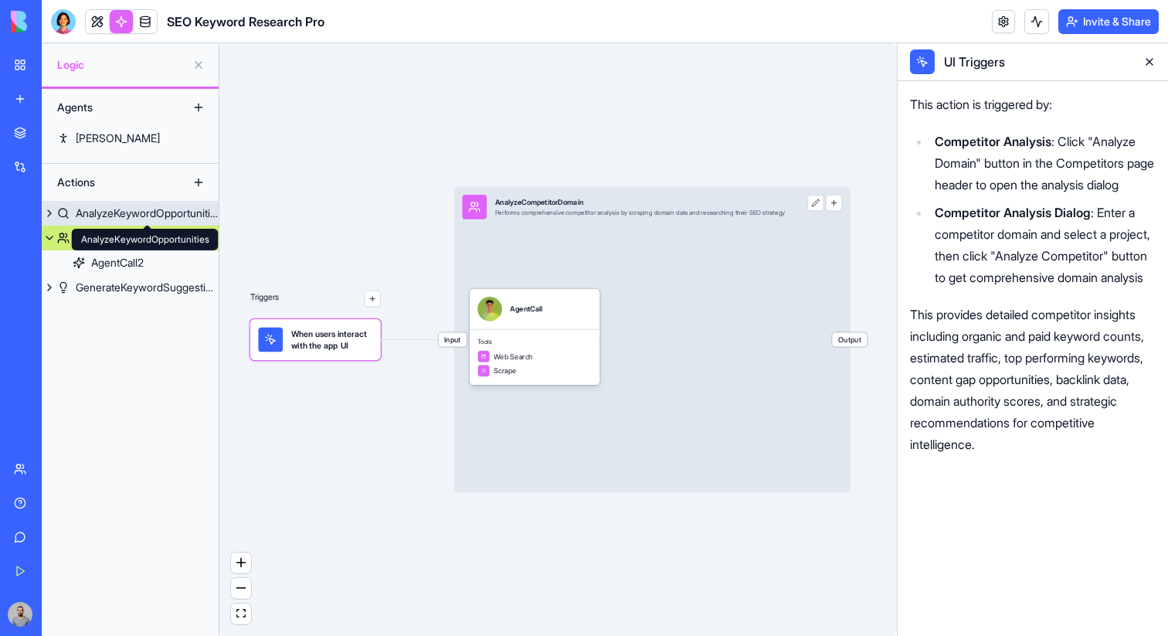
click at [165, 215] on div "AnalyzeKeywordOpportunities" at bounding box center [147, 212] width 143 height 15
